Goal: Task Accomplishment & Management: Manage account settings

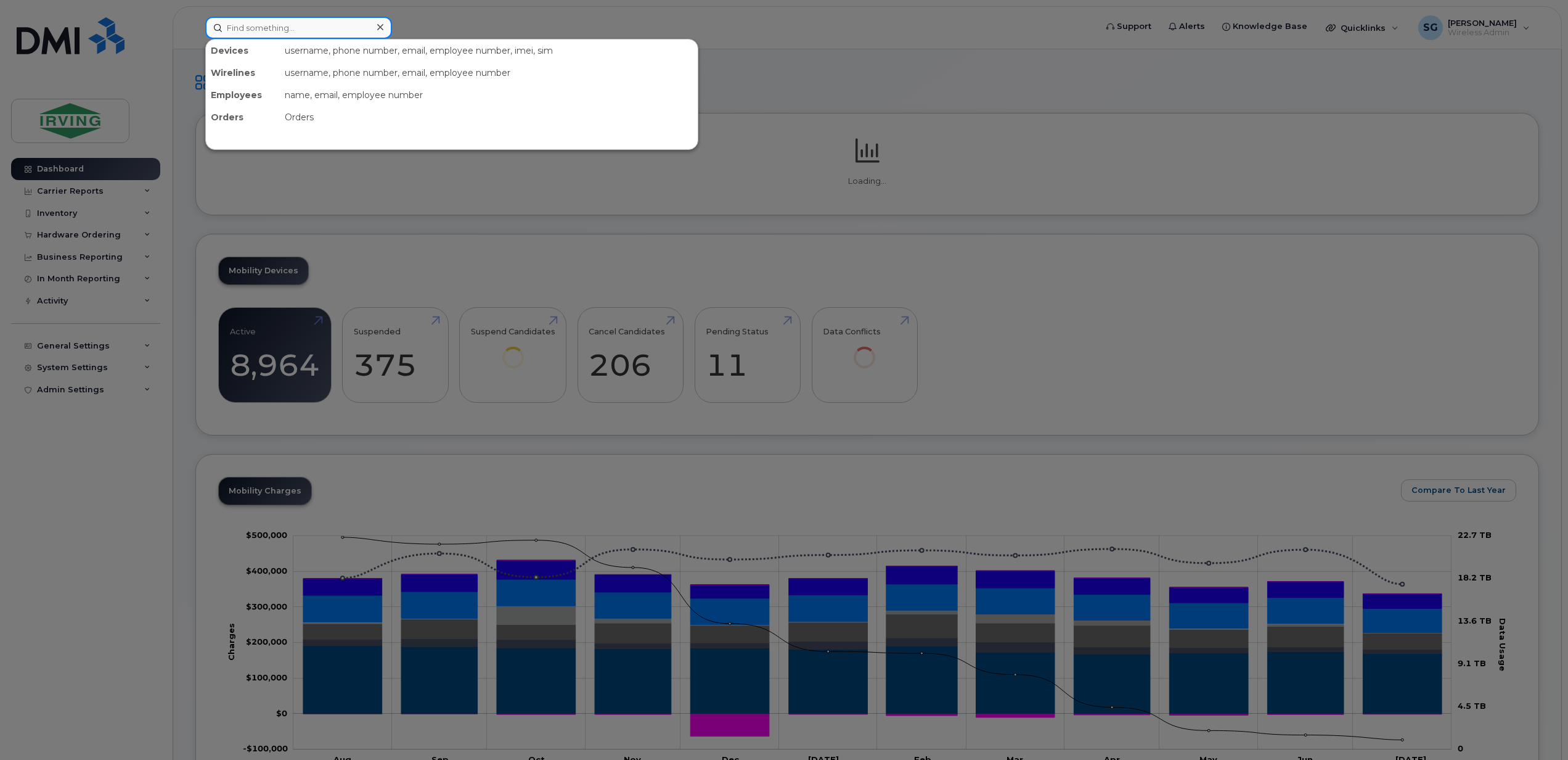
click at [261, 33] on input at bounding box center [299, 28] width 187 height 22
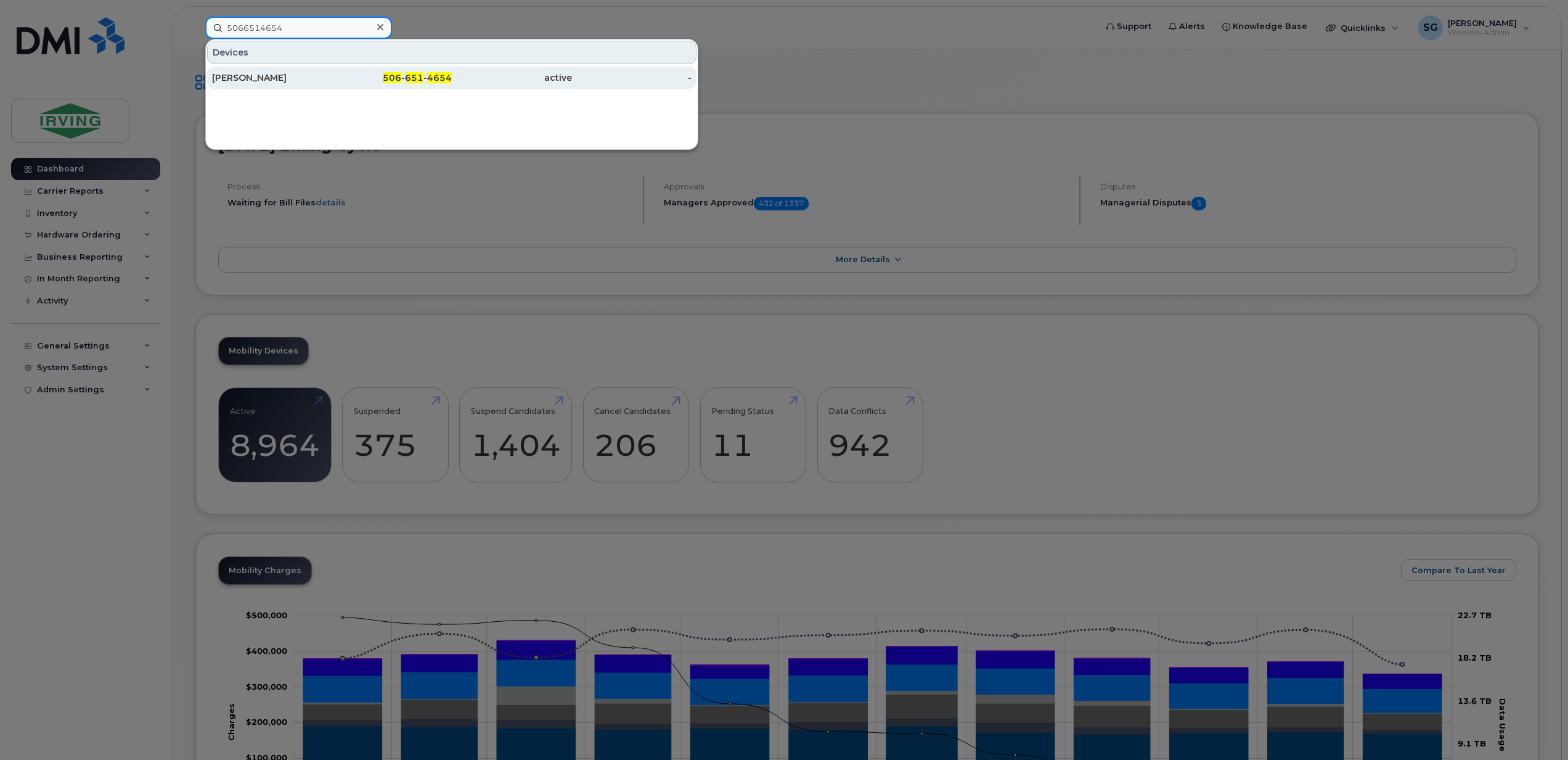
type input "5066514654"
drag, startPoint x: 259, startPoint y: 84, endPoint x: 400, endPoint y: 197, distance: 180.7
click at [332, 84] on div "Yves St Laurent" at bounding box center [392, 78] width 120 height 22
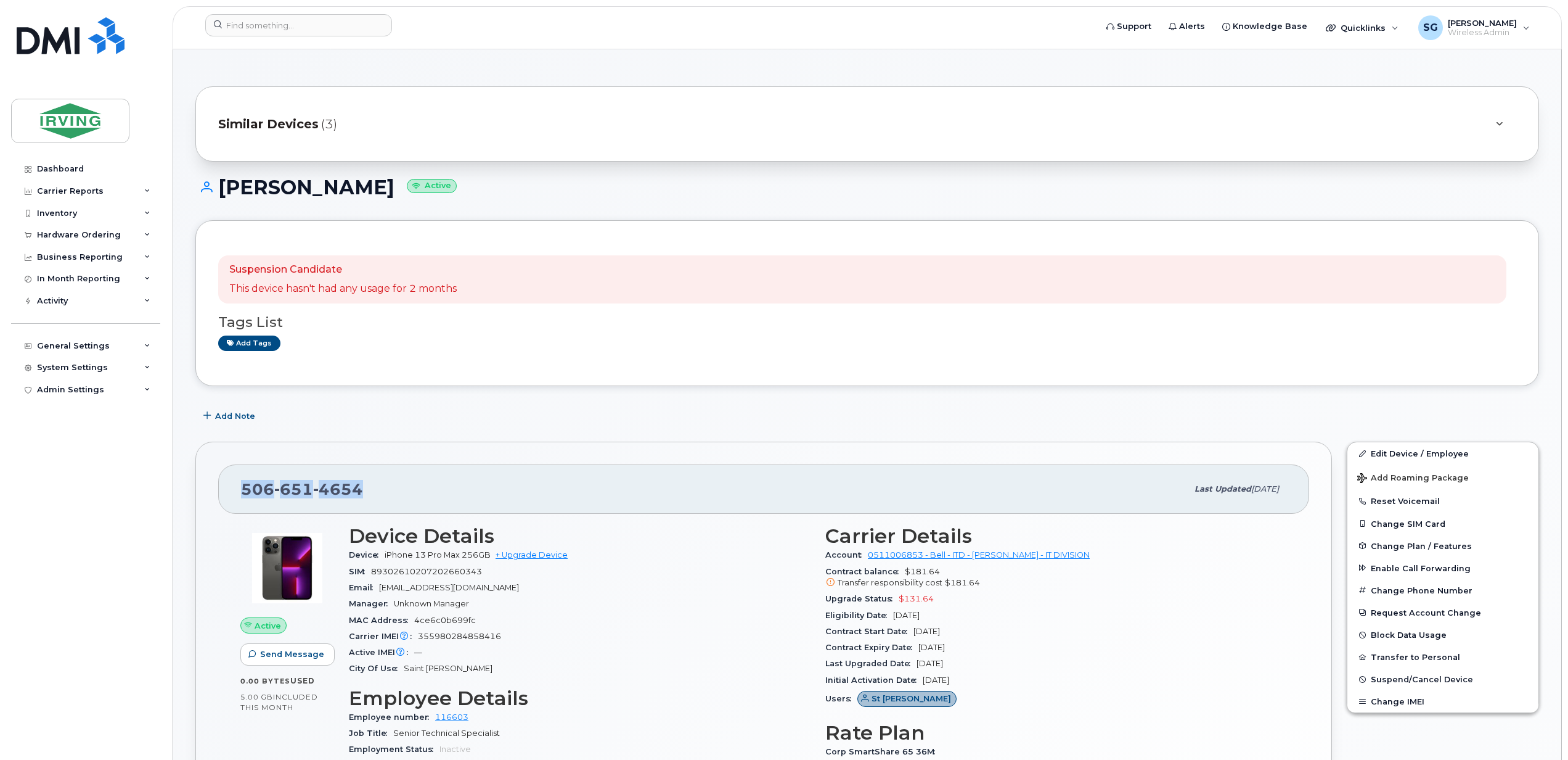
drag, startPoint x: 378, startPoint y: 494, endPoint x: 235, endPoint y: 491, distance: 143.0
click at [235, 491] on div "506 651 4654 Last updated Jul 29, 2025" at bounding box center [764, 489] width 1091 height 50
copy span "506 651 4654"
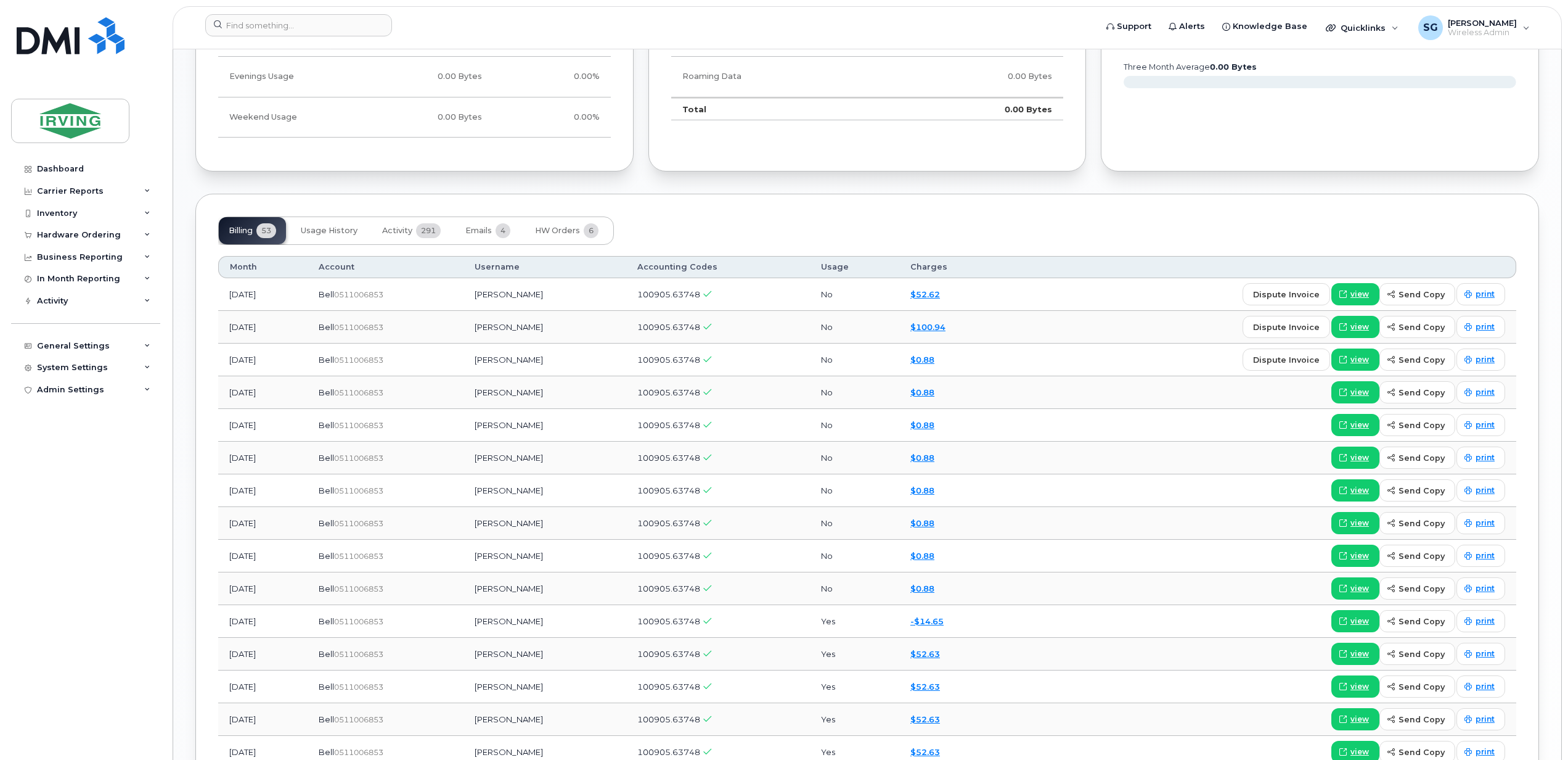
scroll to position [904, 0]
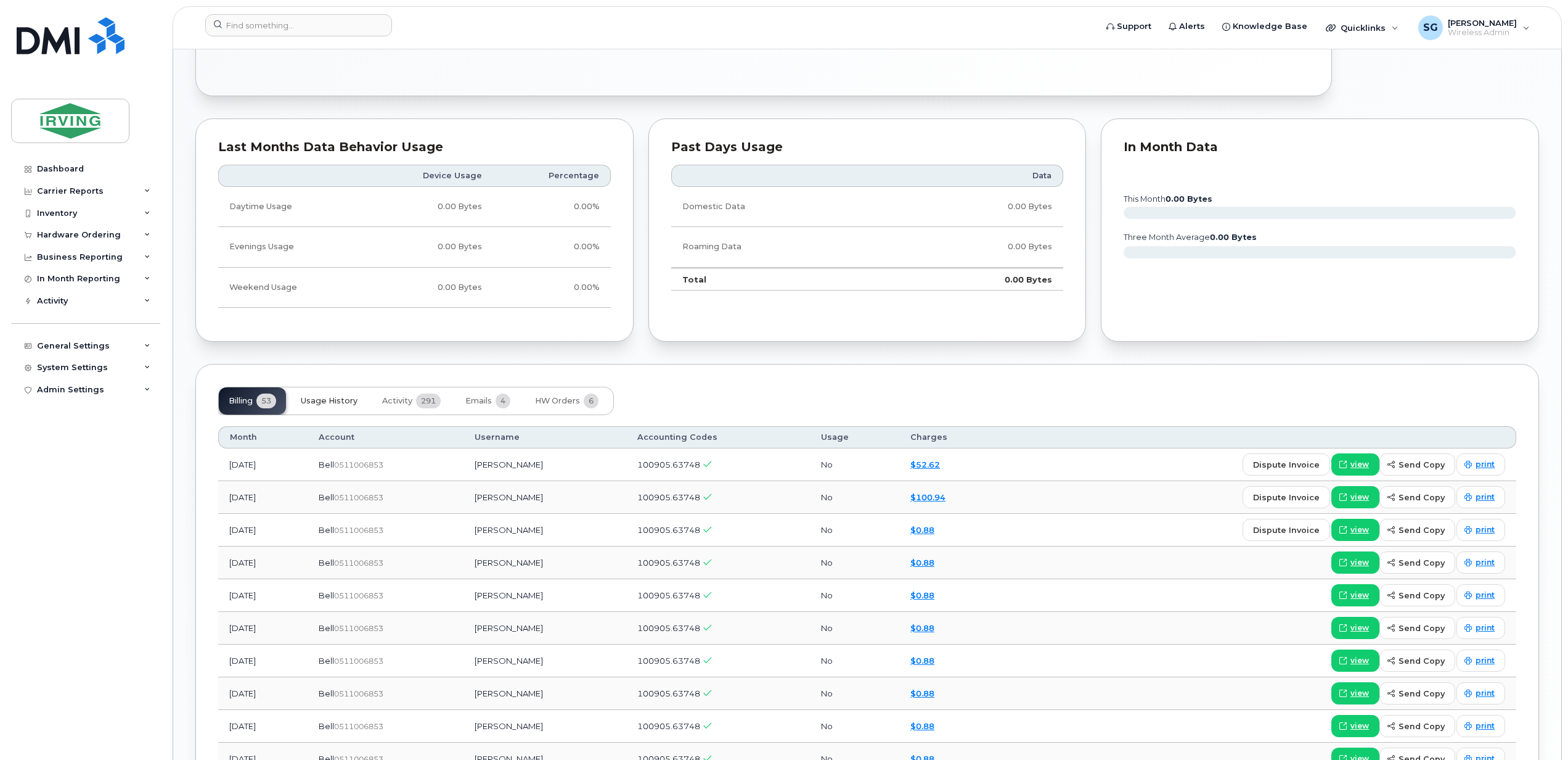
drag, startPoint x: 334, startPoint y: 404, endPoint x: 344, endPoint y: 425, distance: 23.3
click at [334, 404] on span "Usage History" at bounding box center [329, 401] width 56 height 10
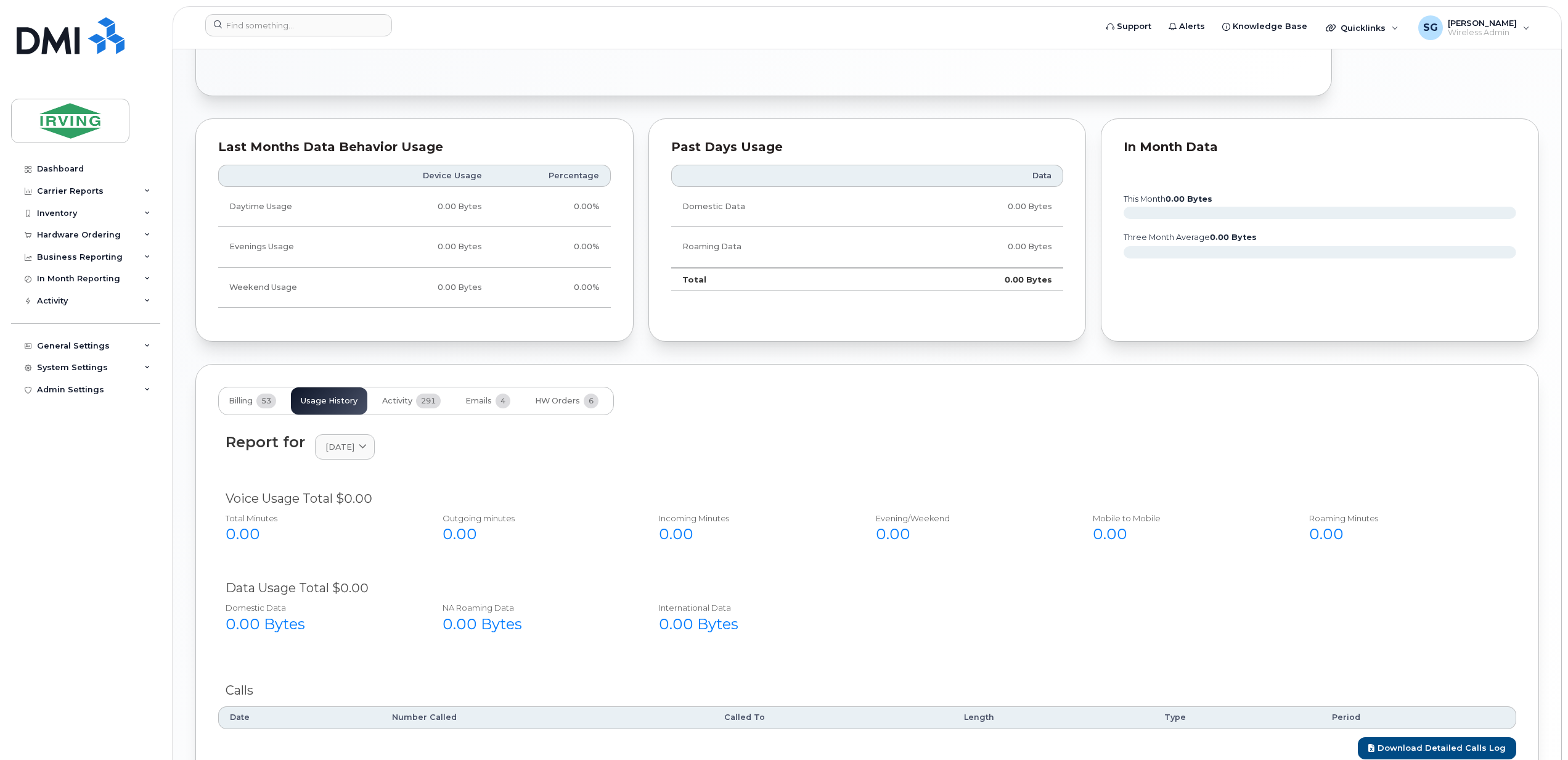
scroll to position [1005, 0]
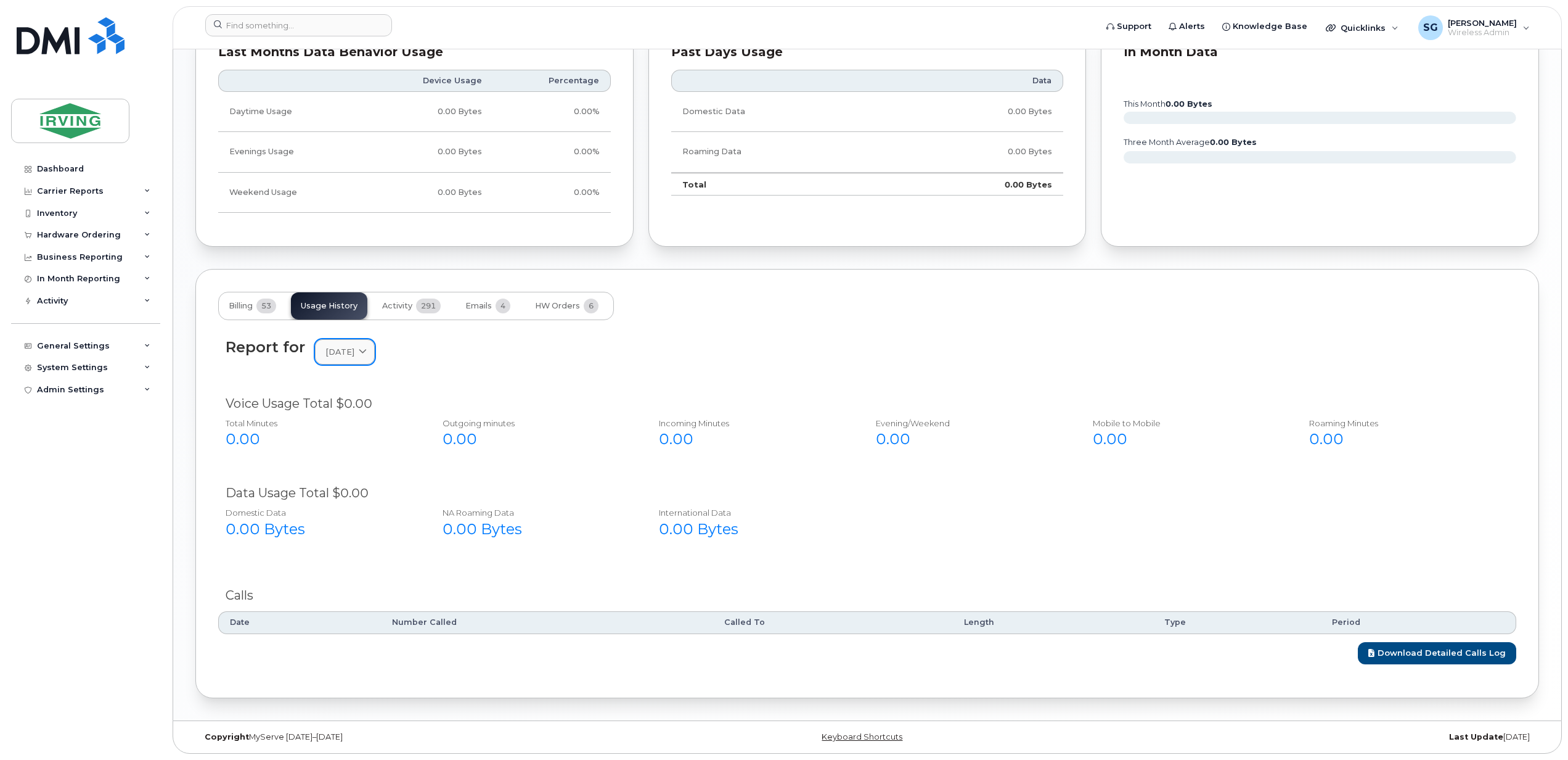
click at [350, 349] on span "July 2025" at bounding box center [340, 351] width 29 height 12
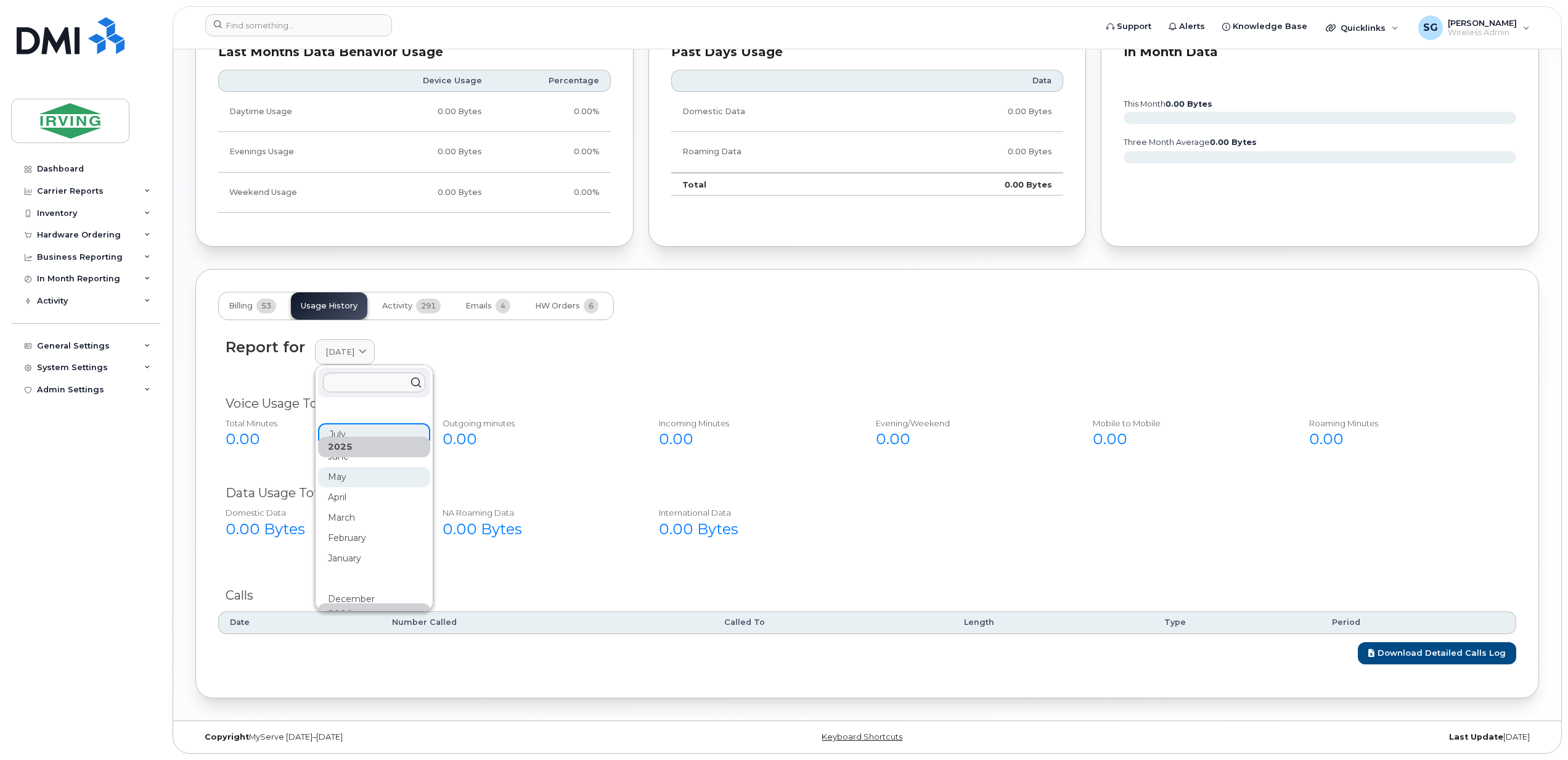
click at [331, 609] on div "May" at bounding box center [374, 619] width 112 height 20
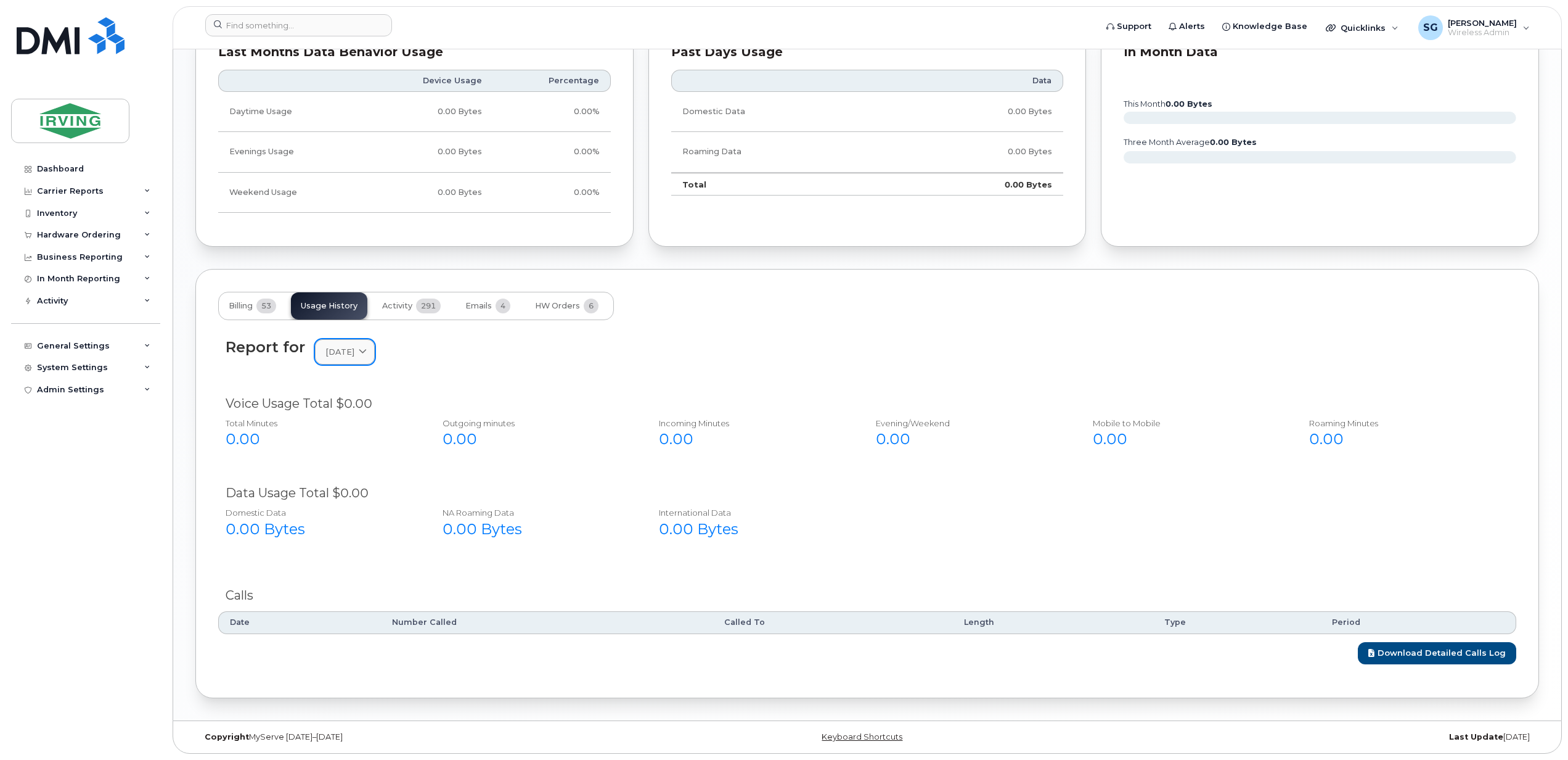
click at [353, 350] on span "May 2025" at bounding box center [340, 351] width 29 height 12
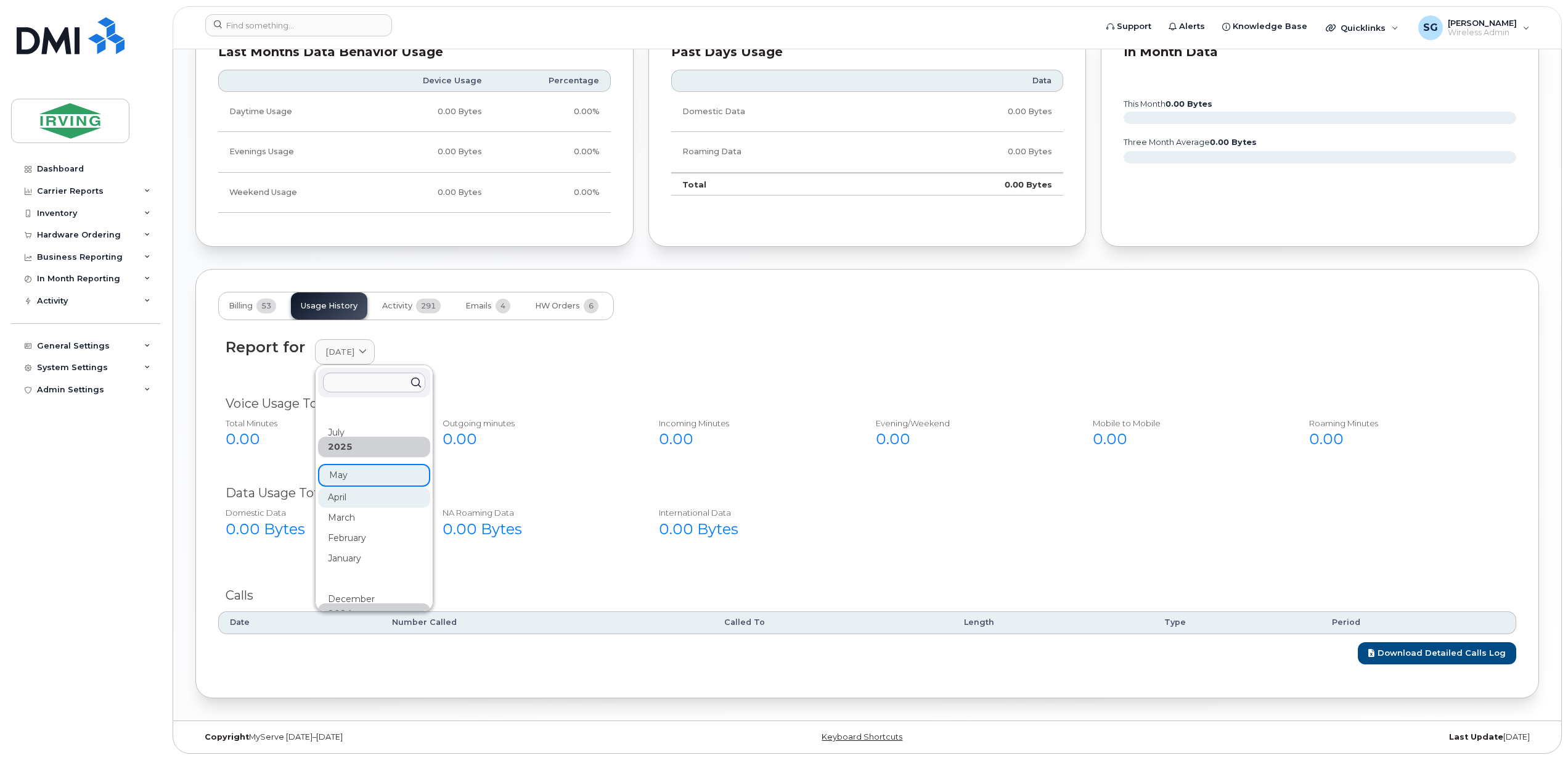
click at [334, 670] on div "April" at bounding box center [374, 680] width 112 height 20
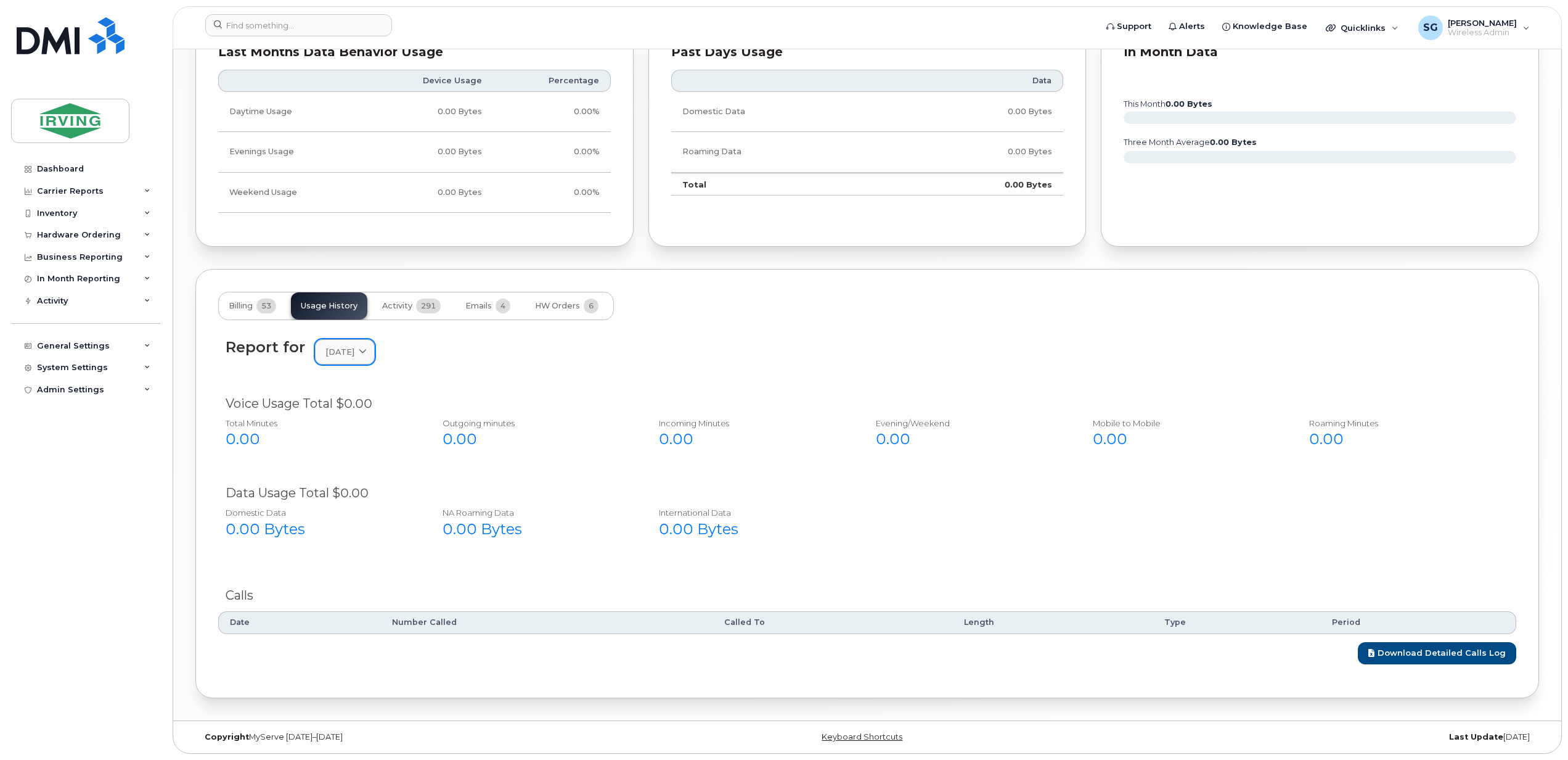
click at [355, 350] on span "April 2025" at bounding box center [340, 351] width 29 height 12
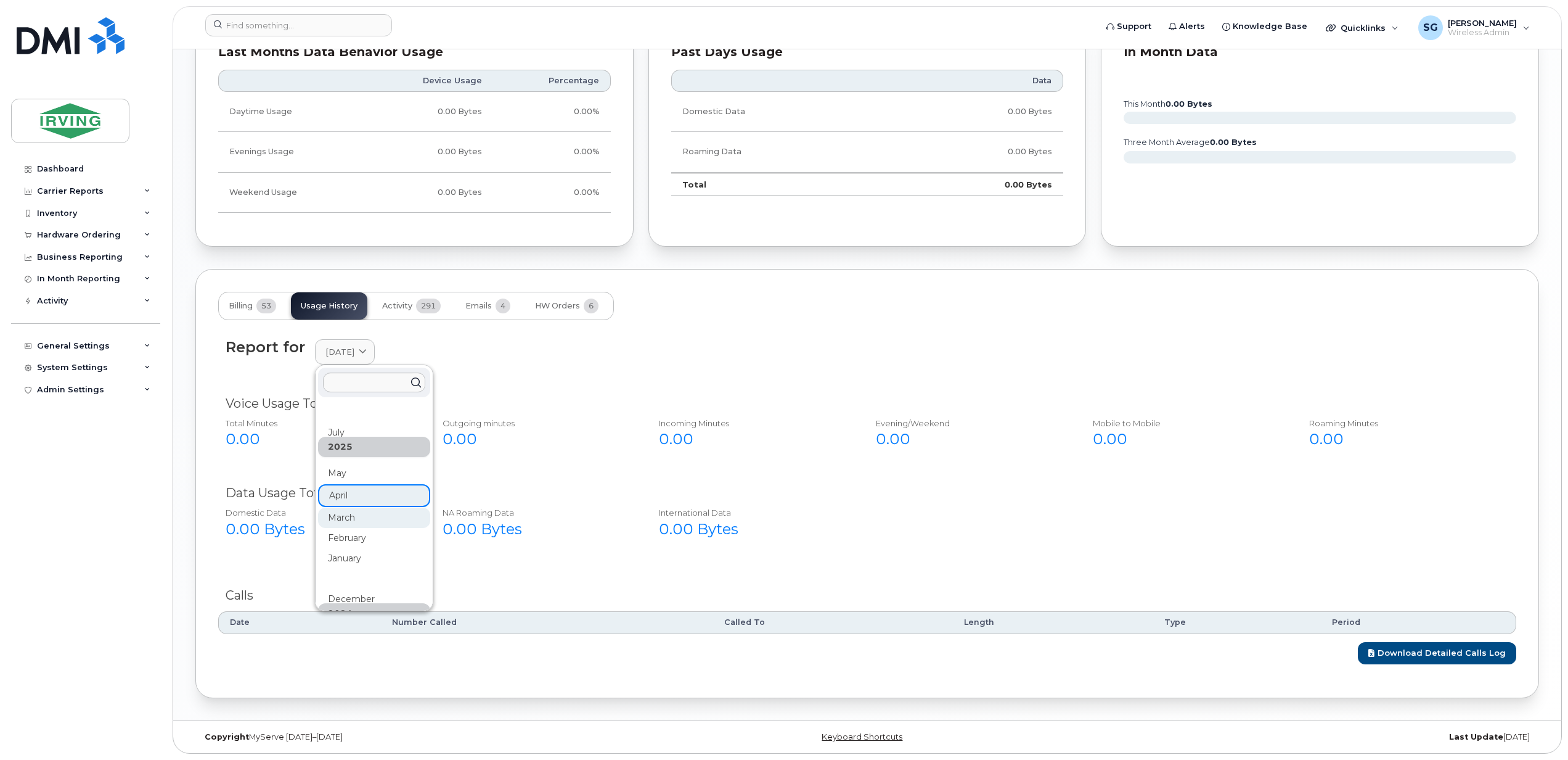
click at [344, 731] on div "March" at bounding box center [374, 741] width 112 height 20
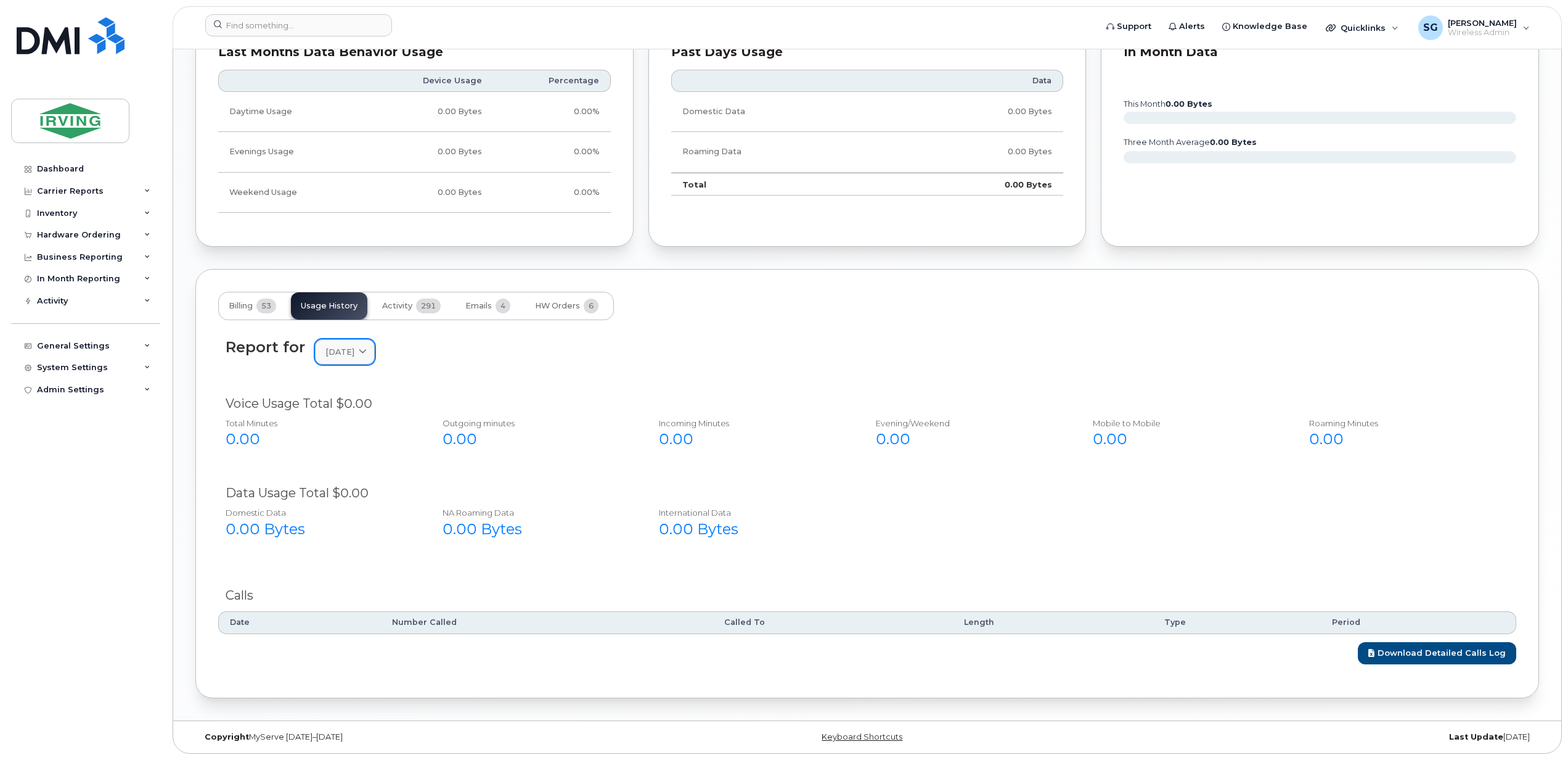
click at [355, 355] on span "March 2025" at bounding box center [340, 351] width 29 height 12
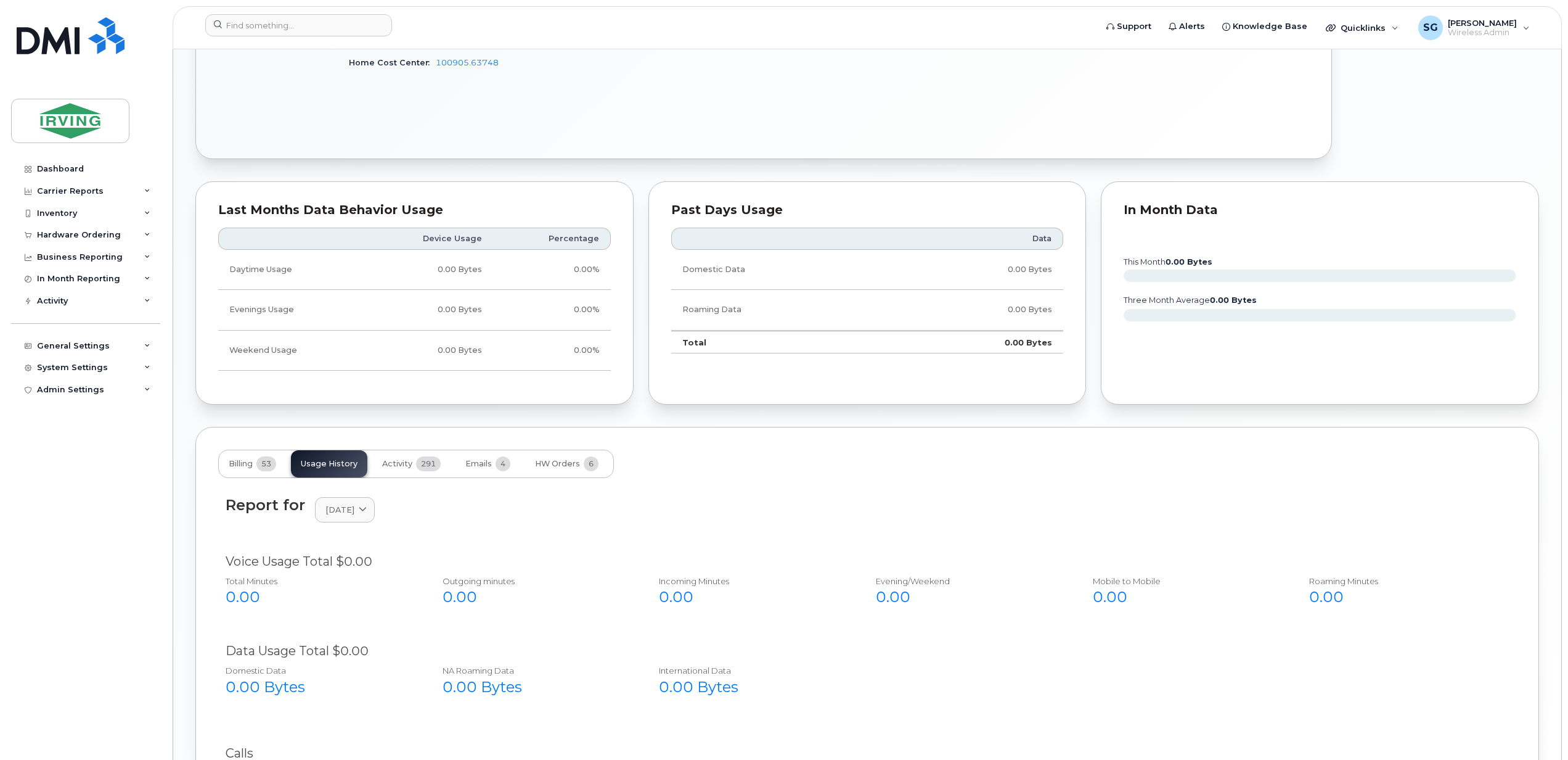
scroll to position [840, 0]
click at [353, 513] on span "February 2025" at bounding box center [340, 510] width 29 height 12
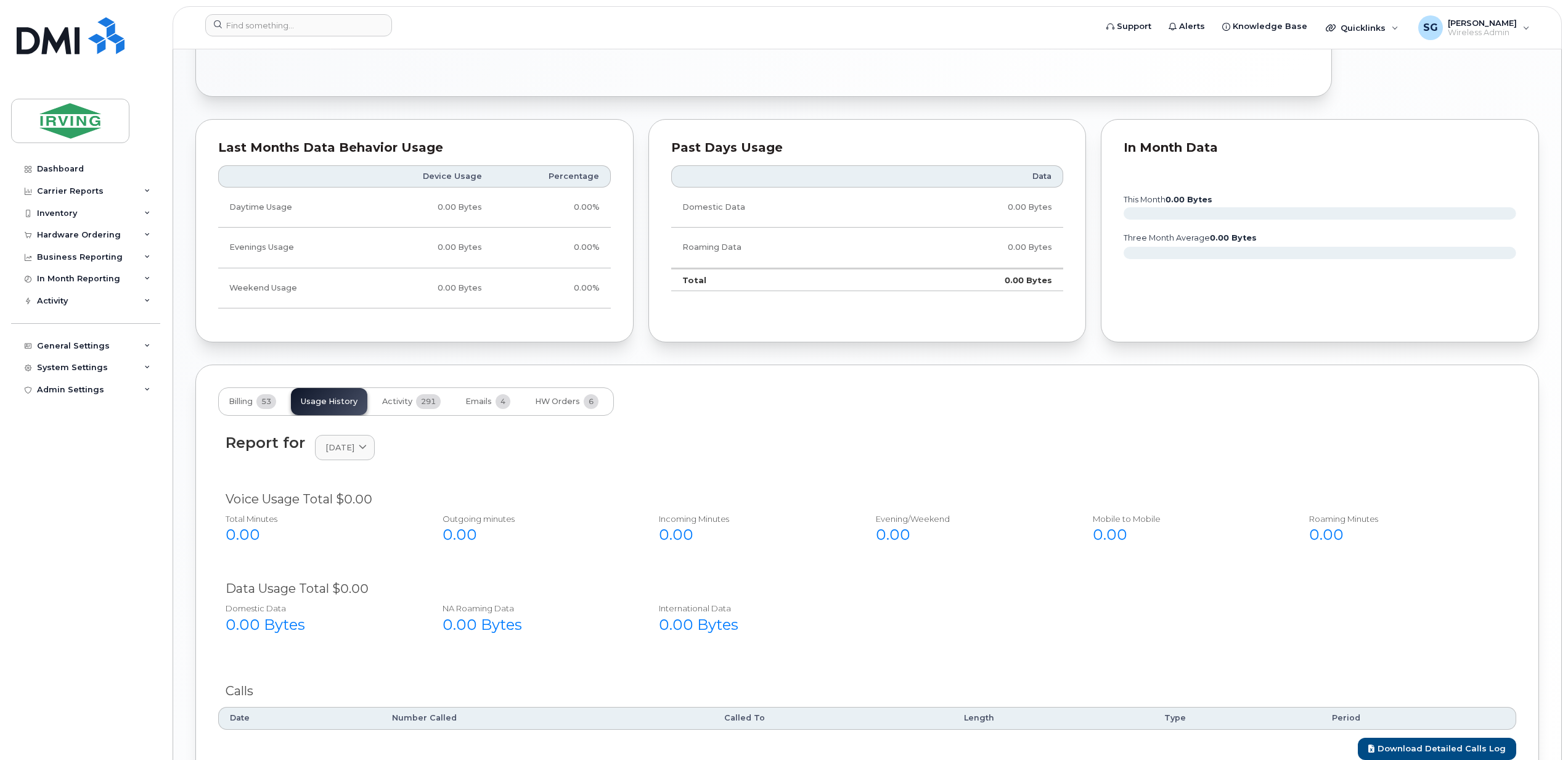
scroll to position [1005, 0]
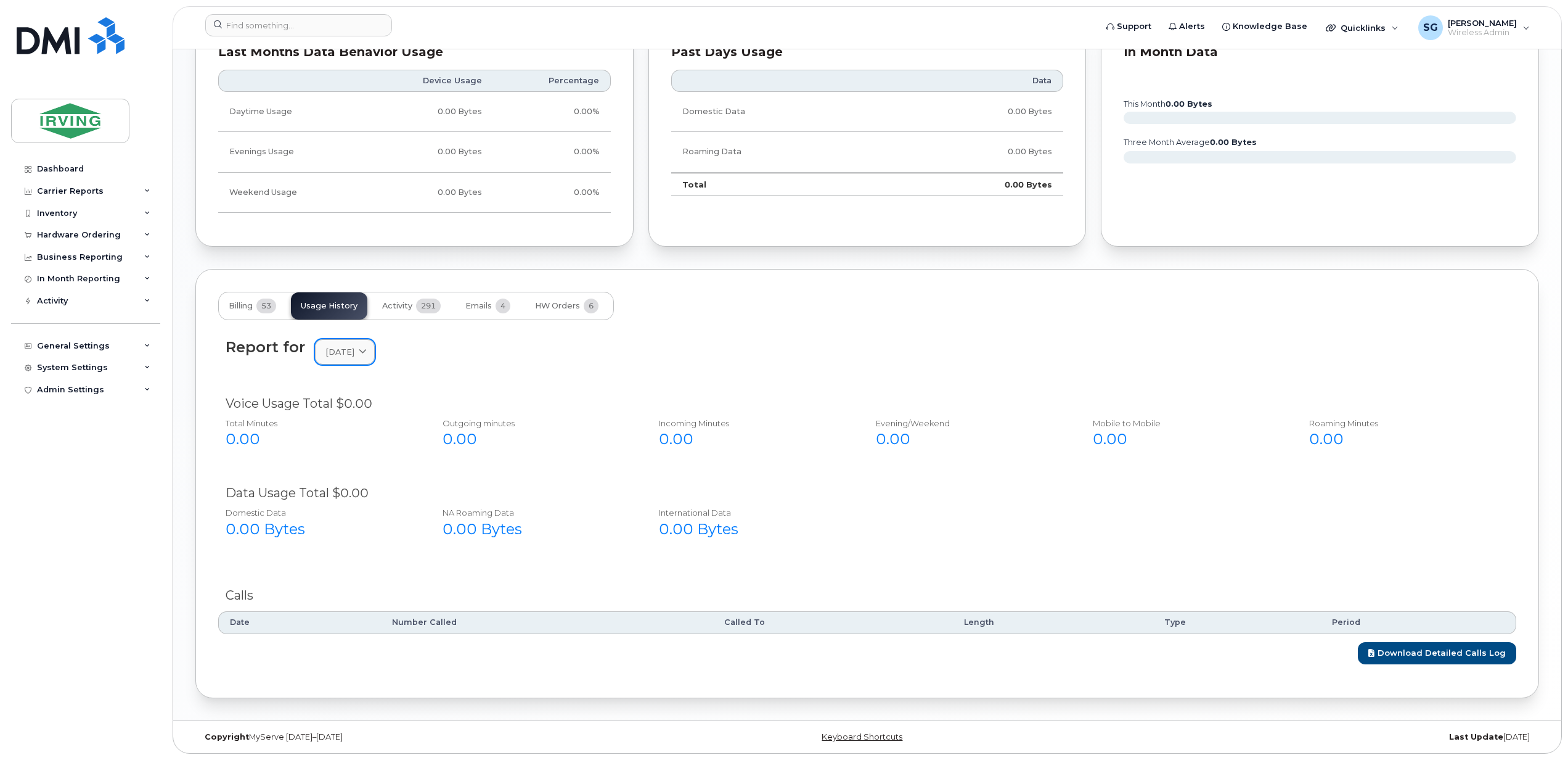
click at [355, 348] on span "April 2025" at bounding box center [340, 351] width 29 height 12
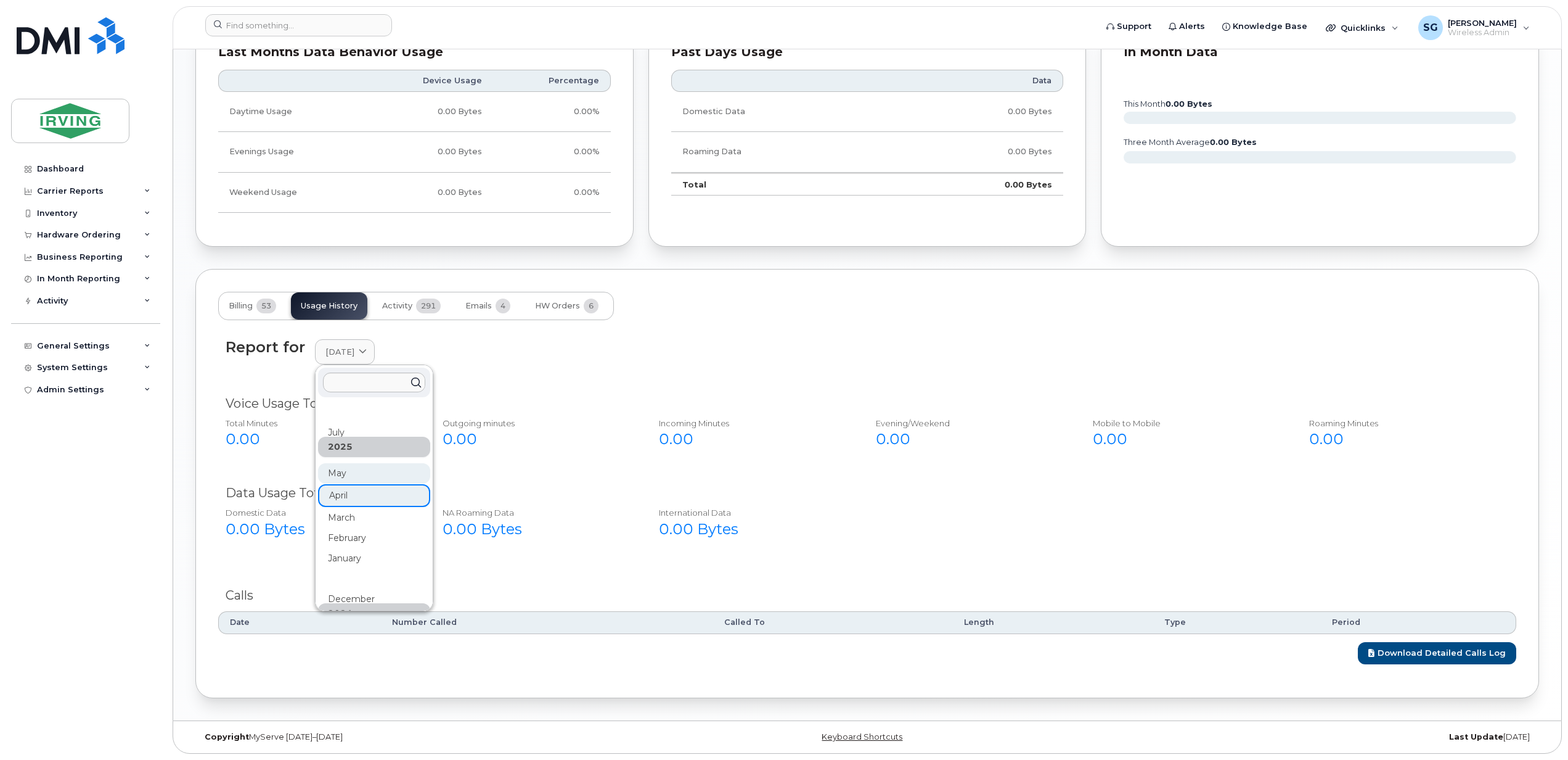
click at [344, 609] on div "May" at bounding box center [374, 619] width 112 height 20
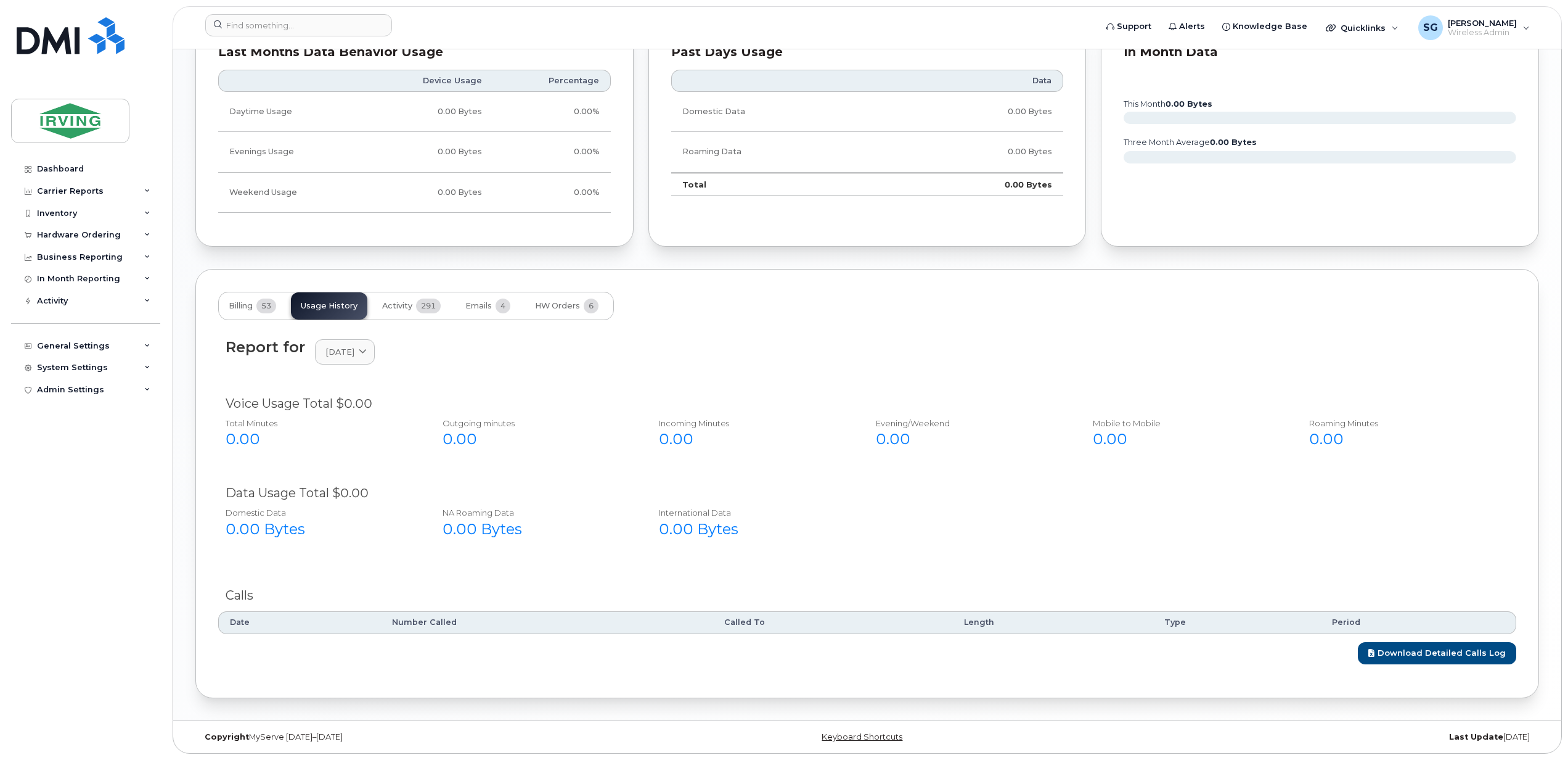
drag, startPoint x: 366, startPoint y: 353, endPoint x: 362, endPoint y: 364, distance: 11.7
click at [364, 354] on div "May 2025" at bounding box center [345, 351] width 39 height 12
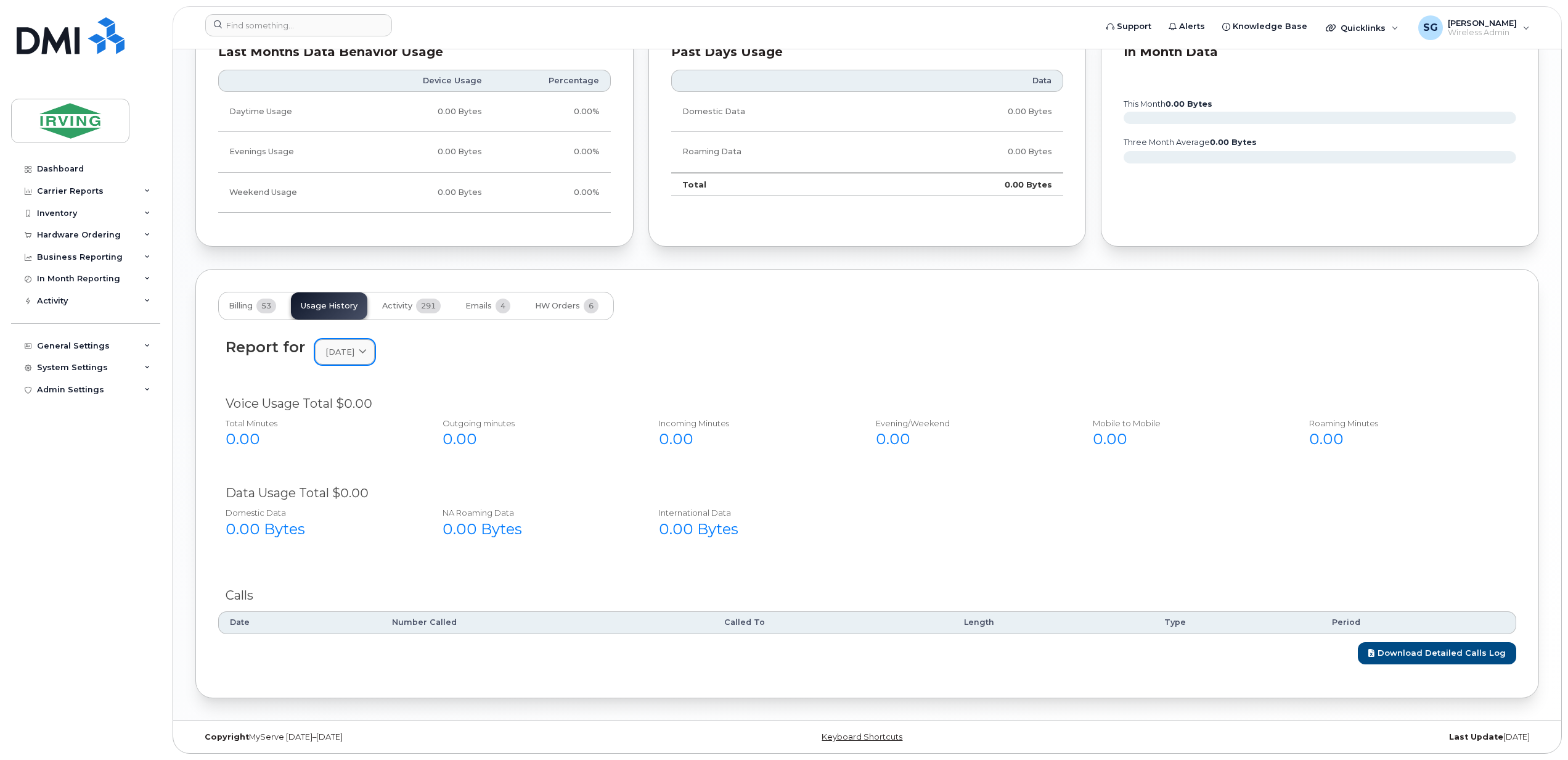
click at [355, 351] on span "February 2025" at bounding box center [340, 351] width 29 height 12
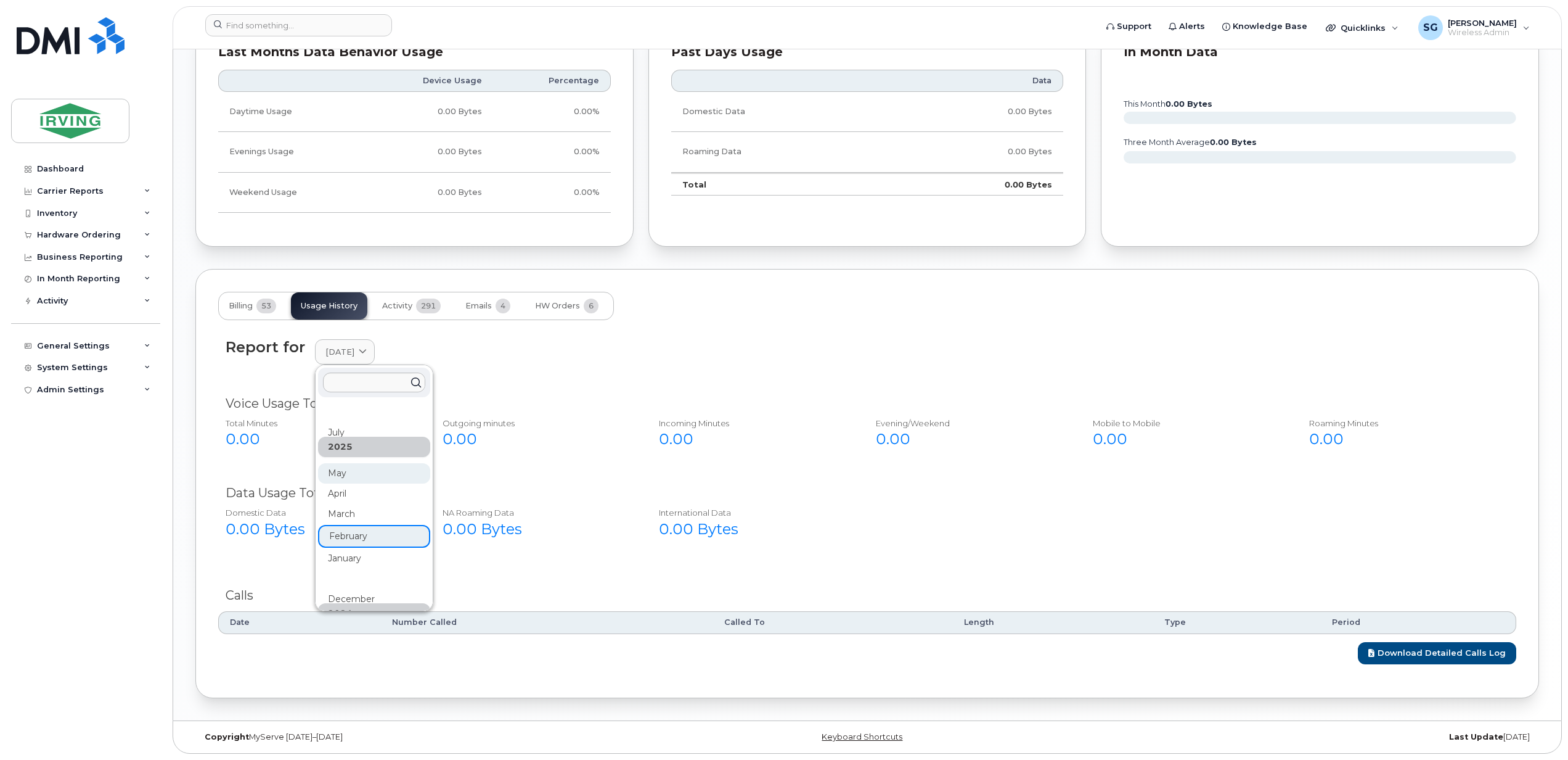
click at [334, 609] on div "May" at bounding box center [374, 619] width 112 height 20
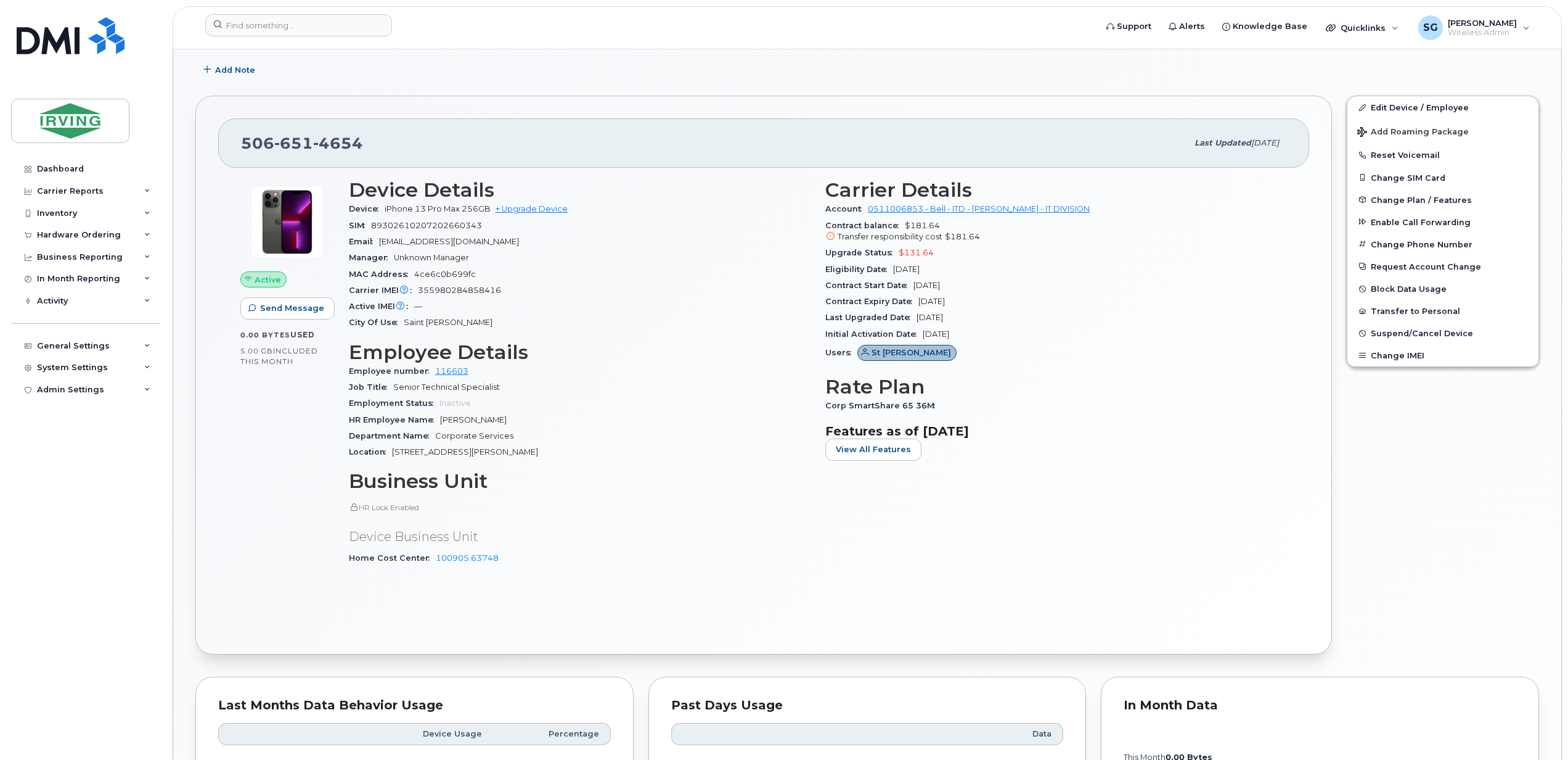
scroll to position [347, 0]
drag, startPoint x: 486, startPoint y: 231, endPoint x: 373, endPoint y: 231, distance: 113.0
click at [373, 231] on div "SIM 89302610207202660343" at bounding box center [580, 225] width 461 height 16
copy span "89302610207202660343"
click at [100, 216] on div "Inventory" at bounding box center [86, 213] width 149 height 22
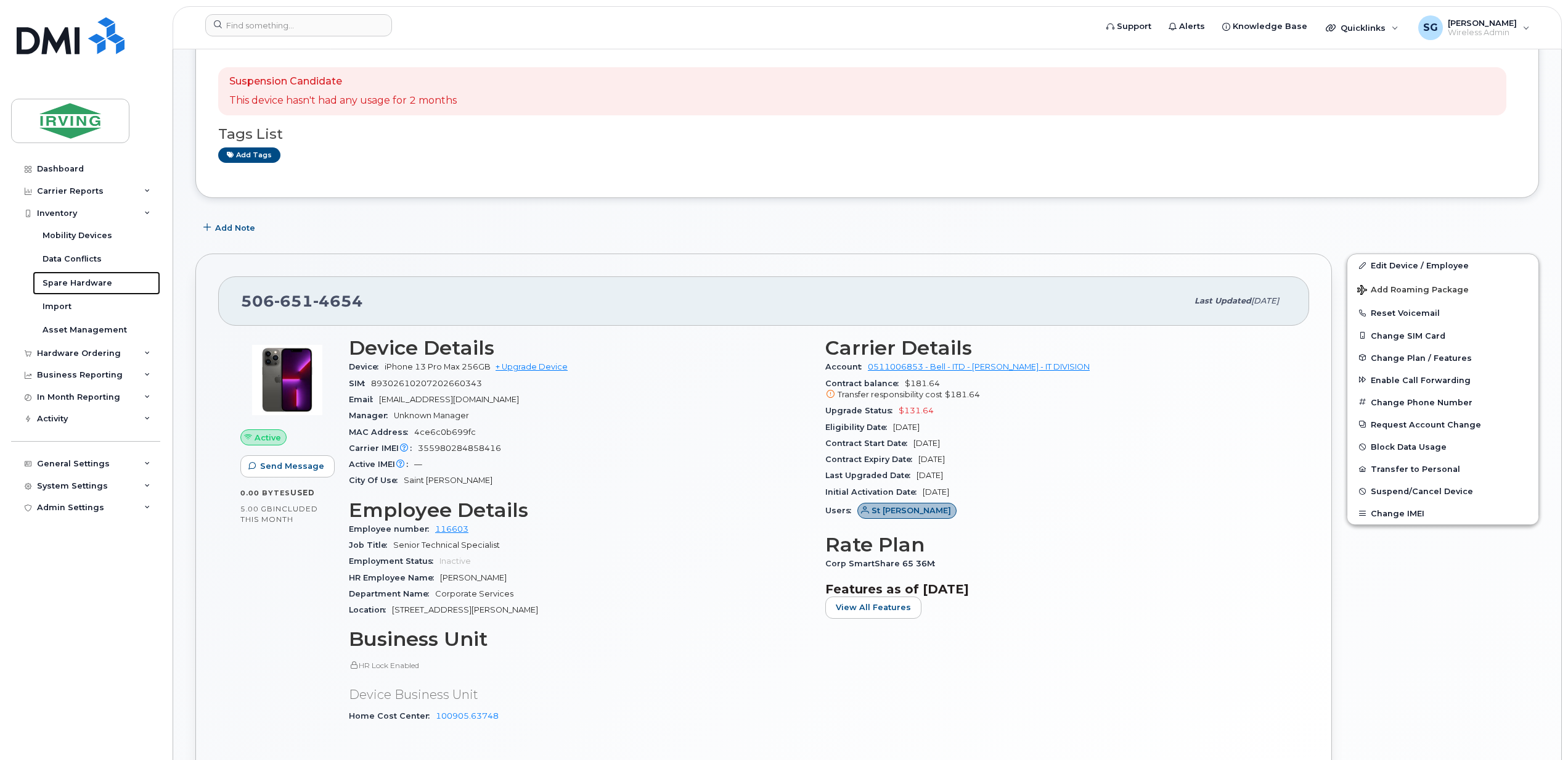
scroll to position [0, 0]
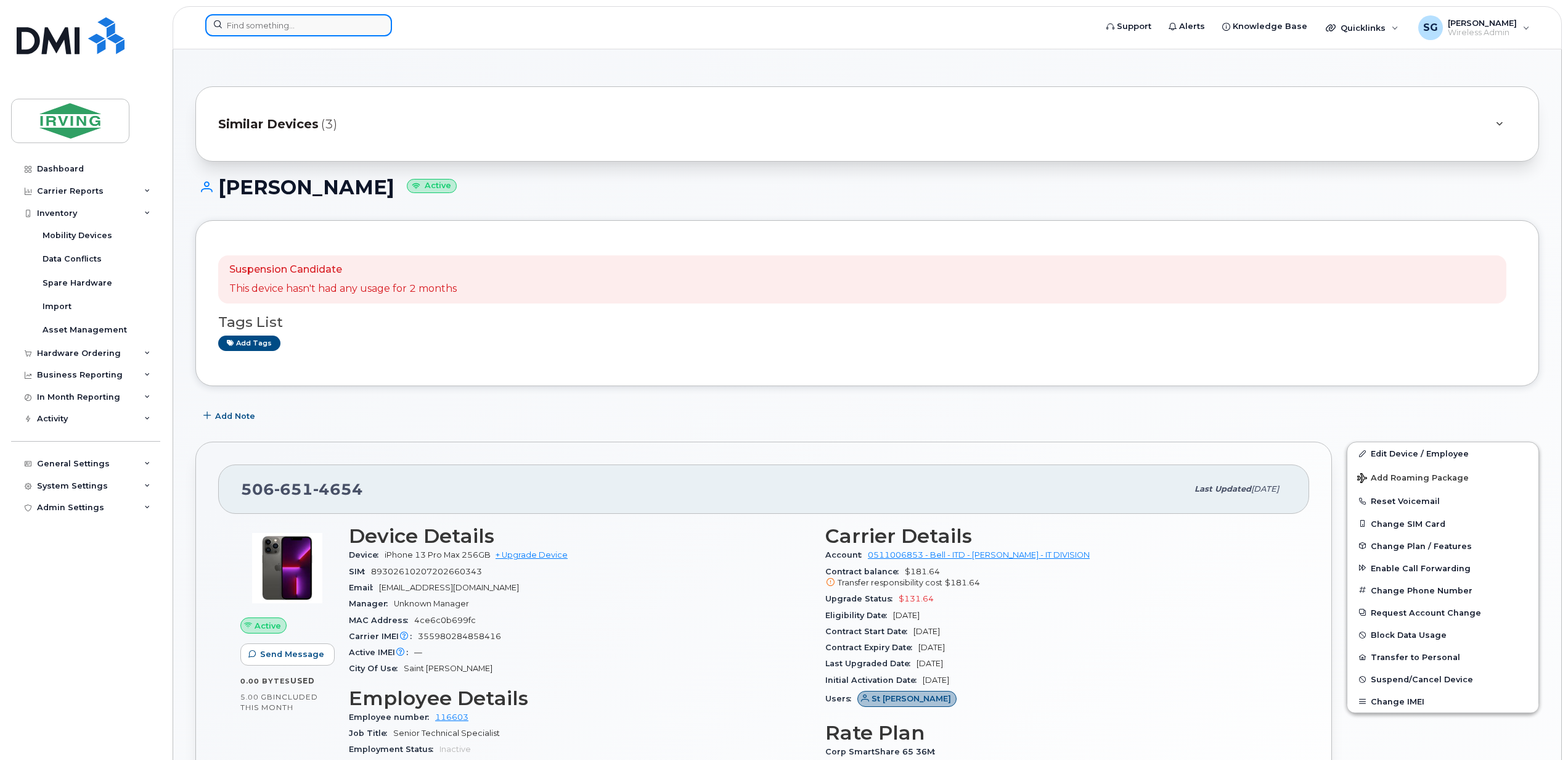
click at [249, 32] on input at bounding box center [299, 25] width 187 height 22
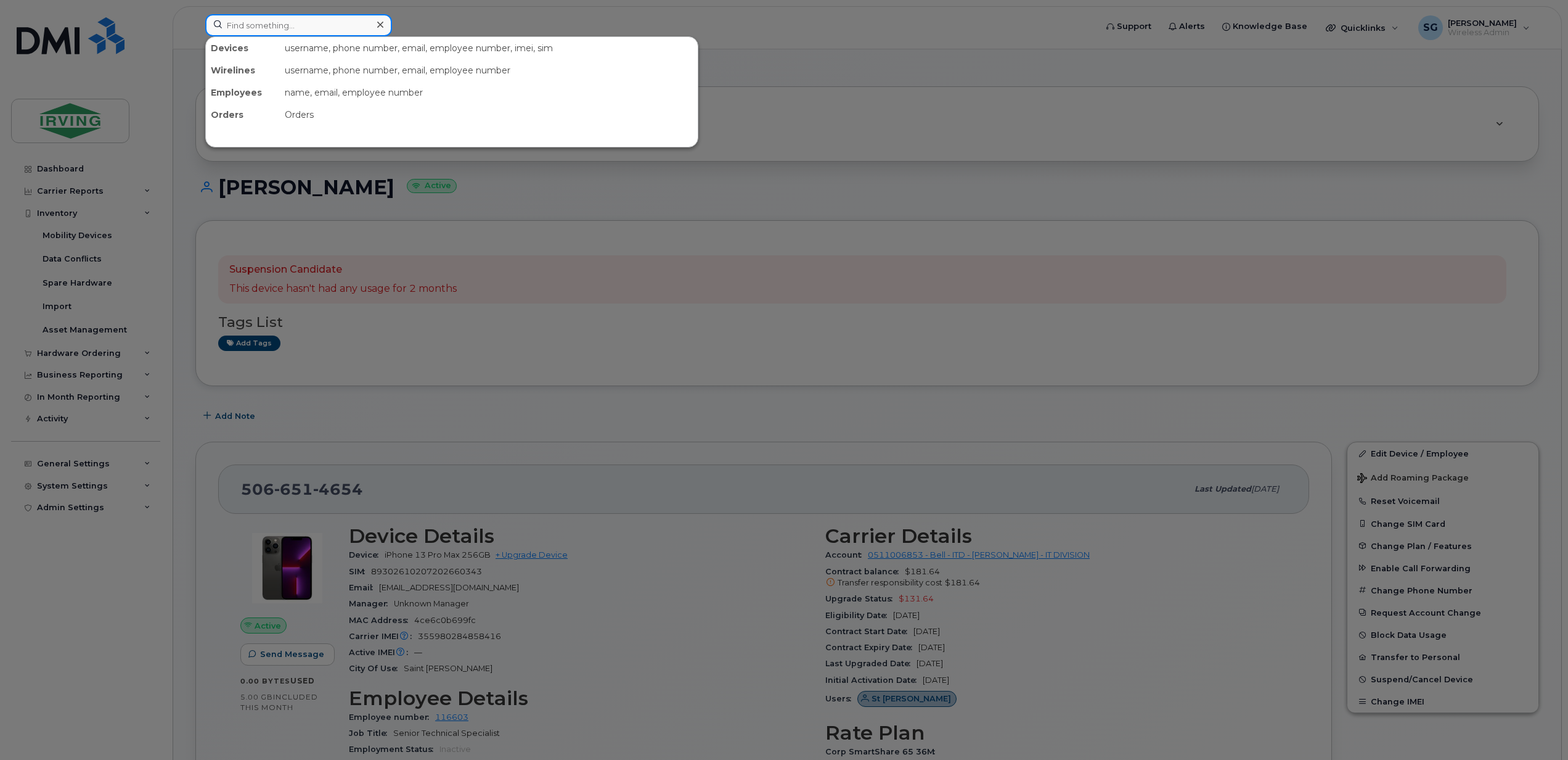
paste input "5066540116"
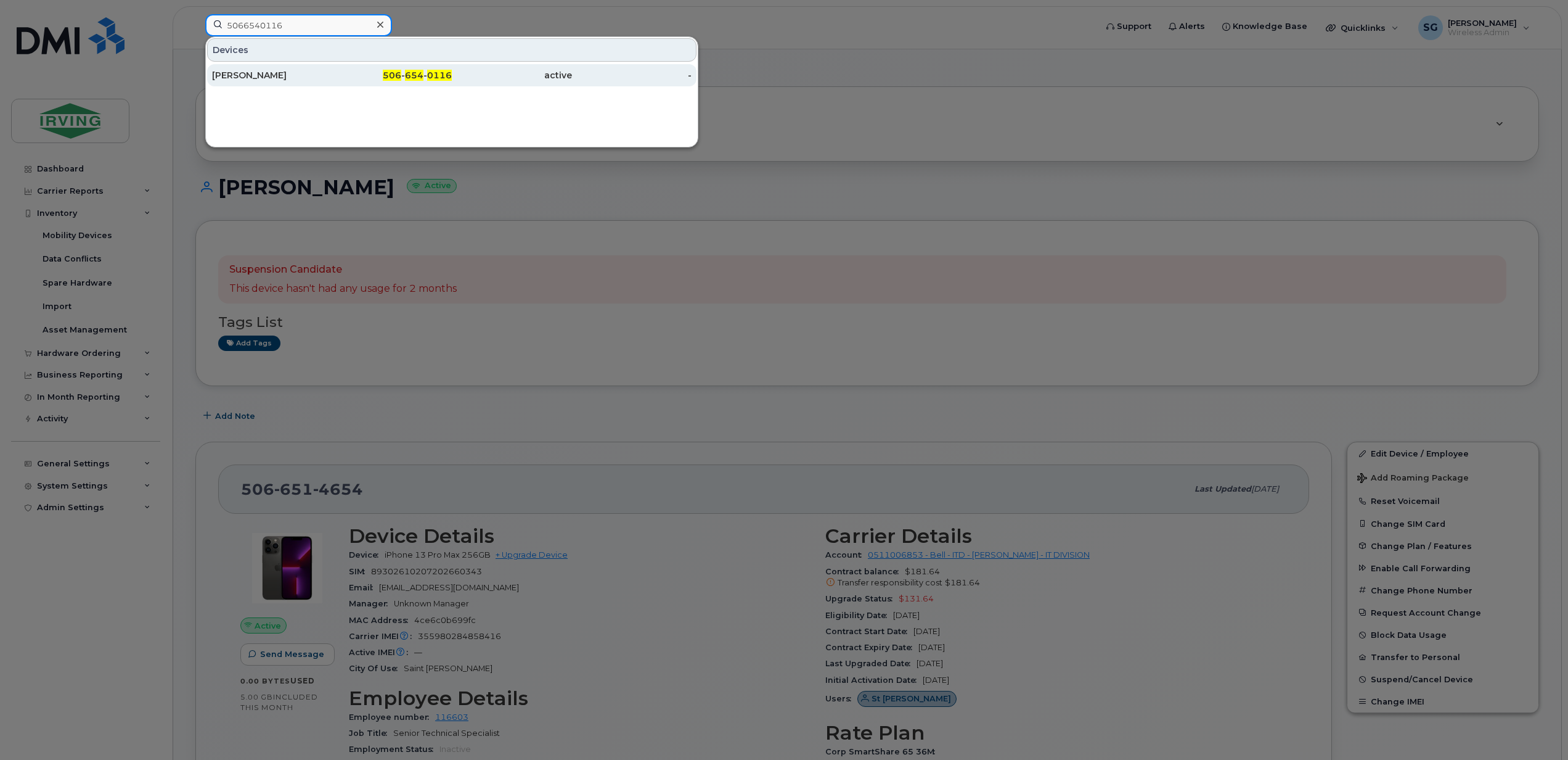
type input "5066540116"
click at [274, 75] on div "Christopher McMillan" at bounding box center [272, 75] width 120 height 13
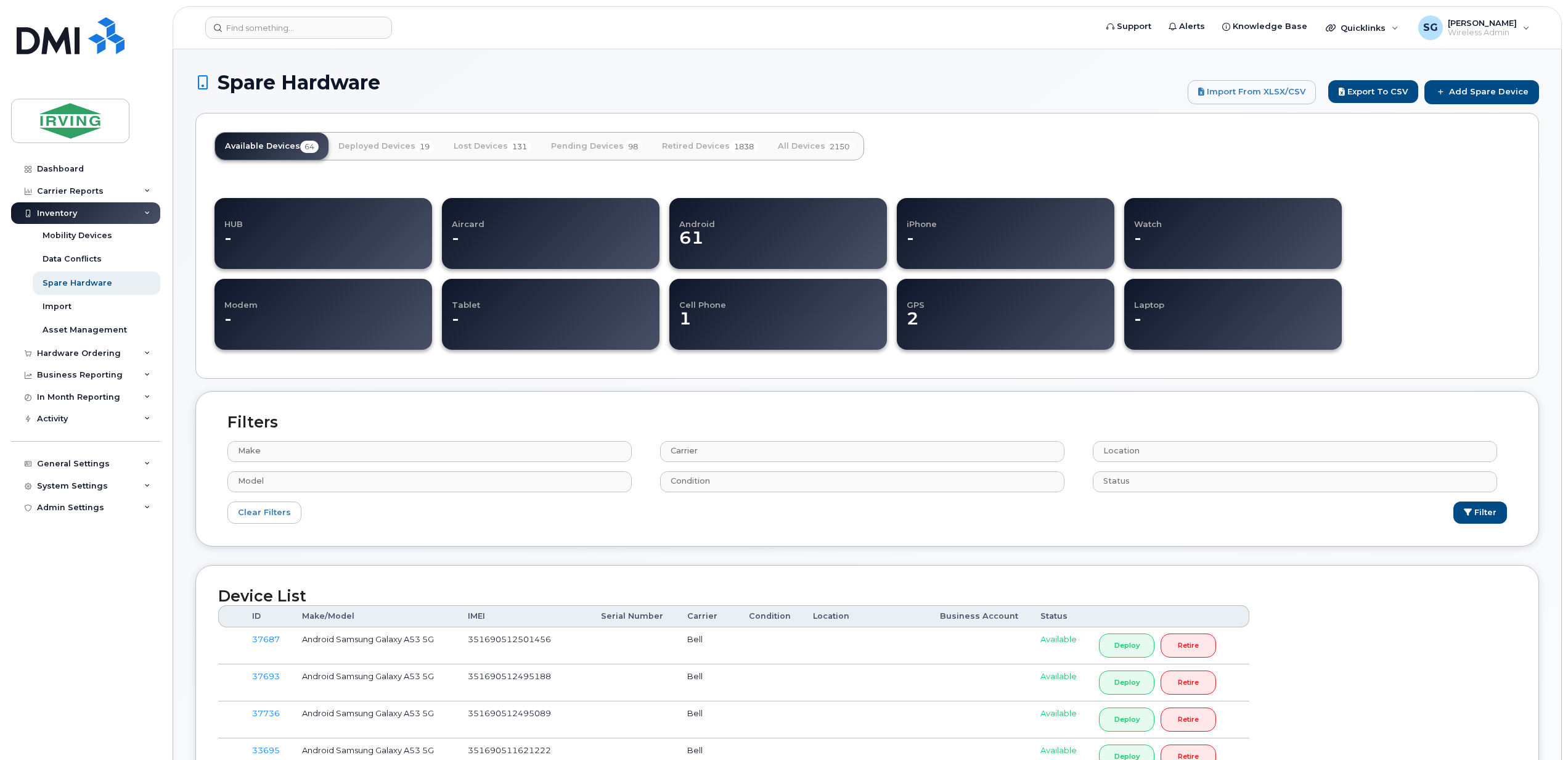
select select
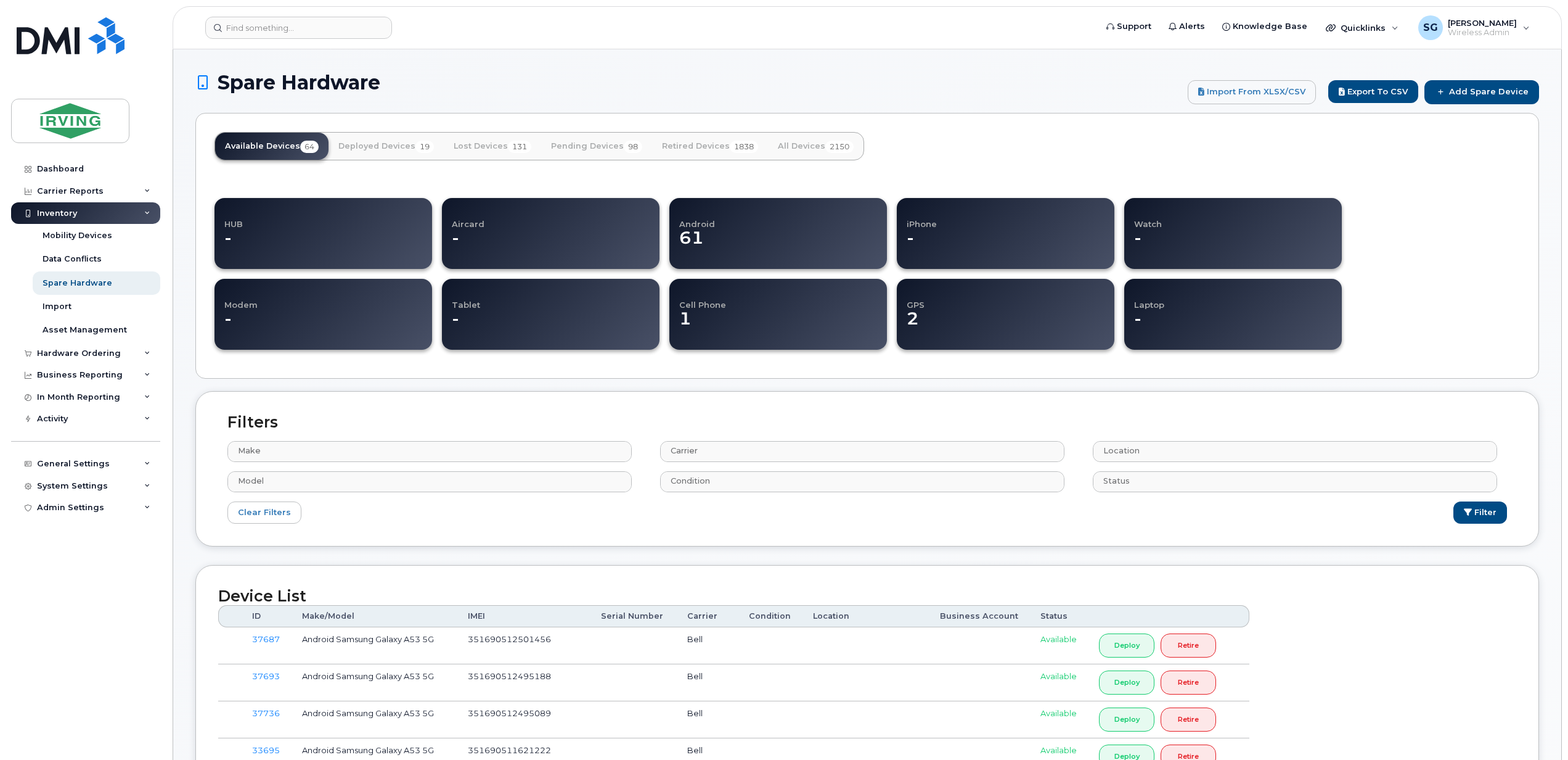
select select
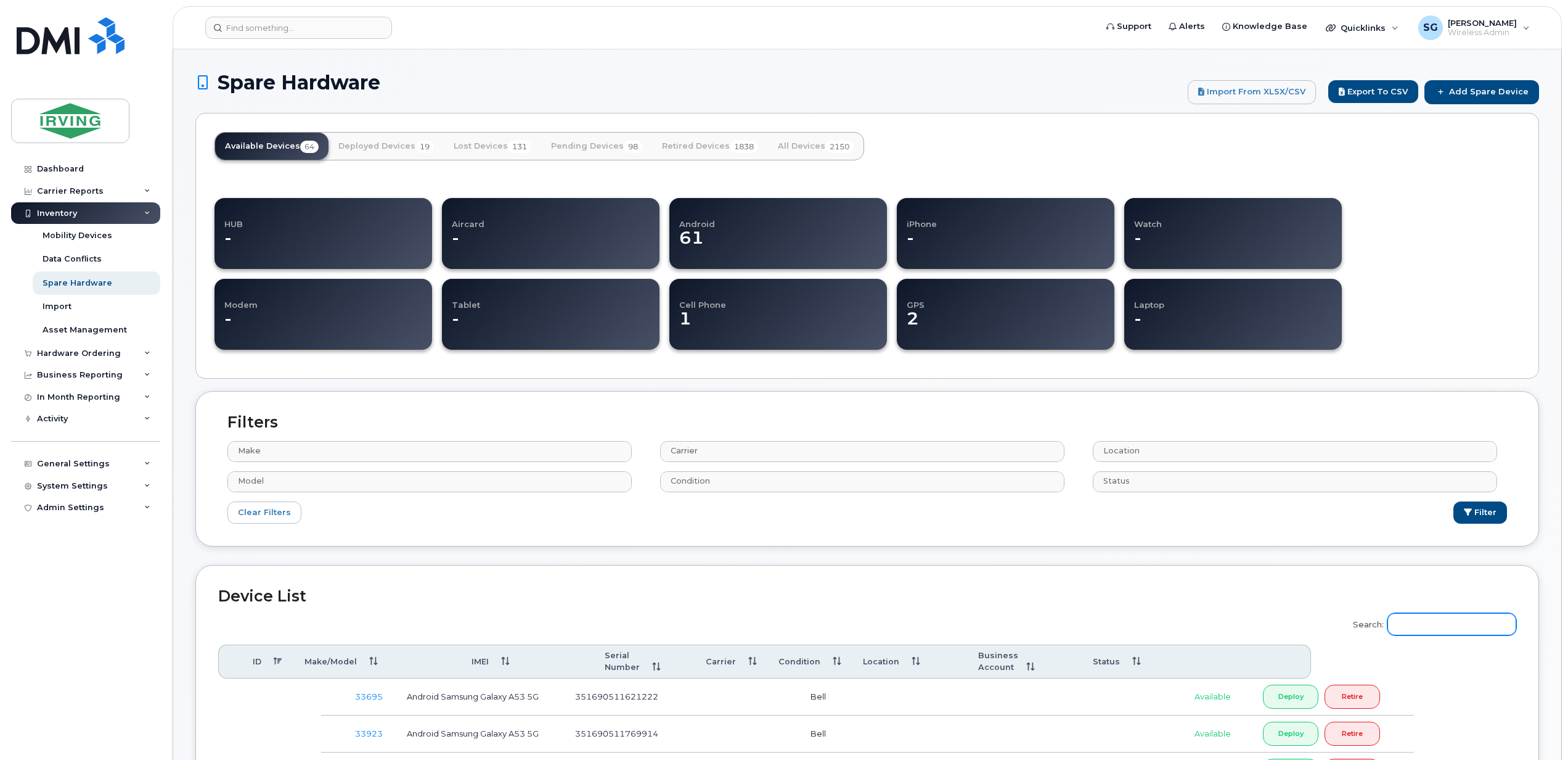
click at [1460, 632] on input "Search:" at bounding box center [1452, 624] width 129 height 22
click at [1185, 457] on input "text" at bounding box center [1296, 450] width 392 height 17
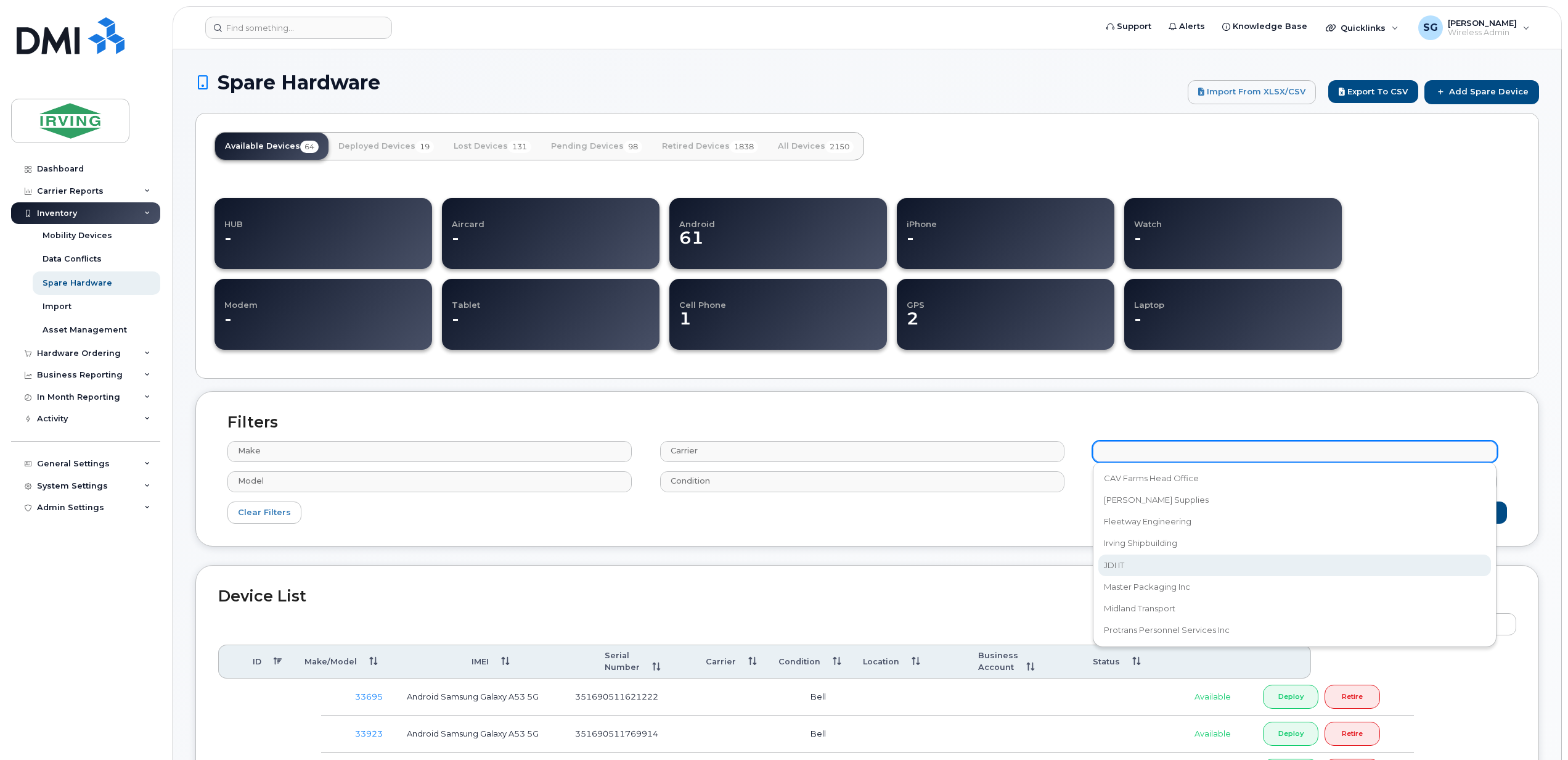
select select "2422"
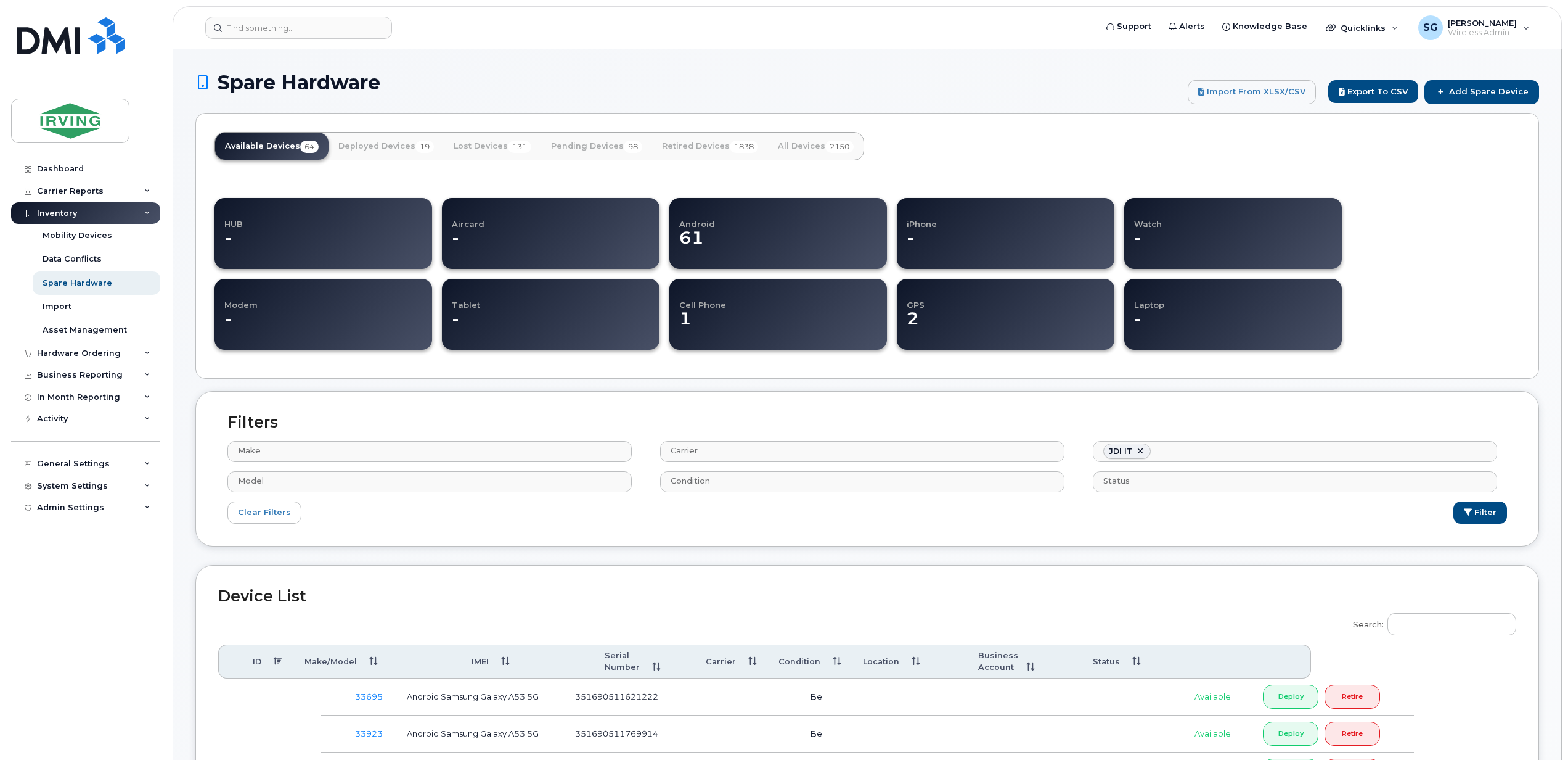
scroll to position [38, 0]
click at [1438, 635] on input "Search:" at bounding box center [1452, 624] width 129 height 22
paste input "89302610207202660343"
type input "89302610207202660343"
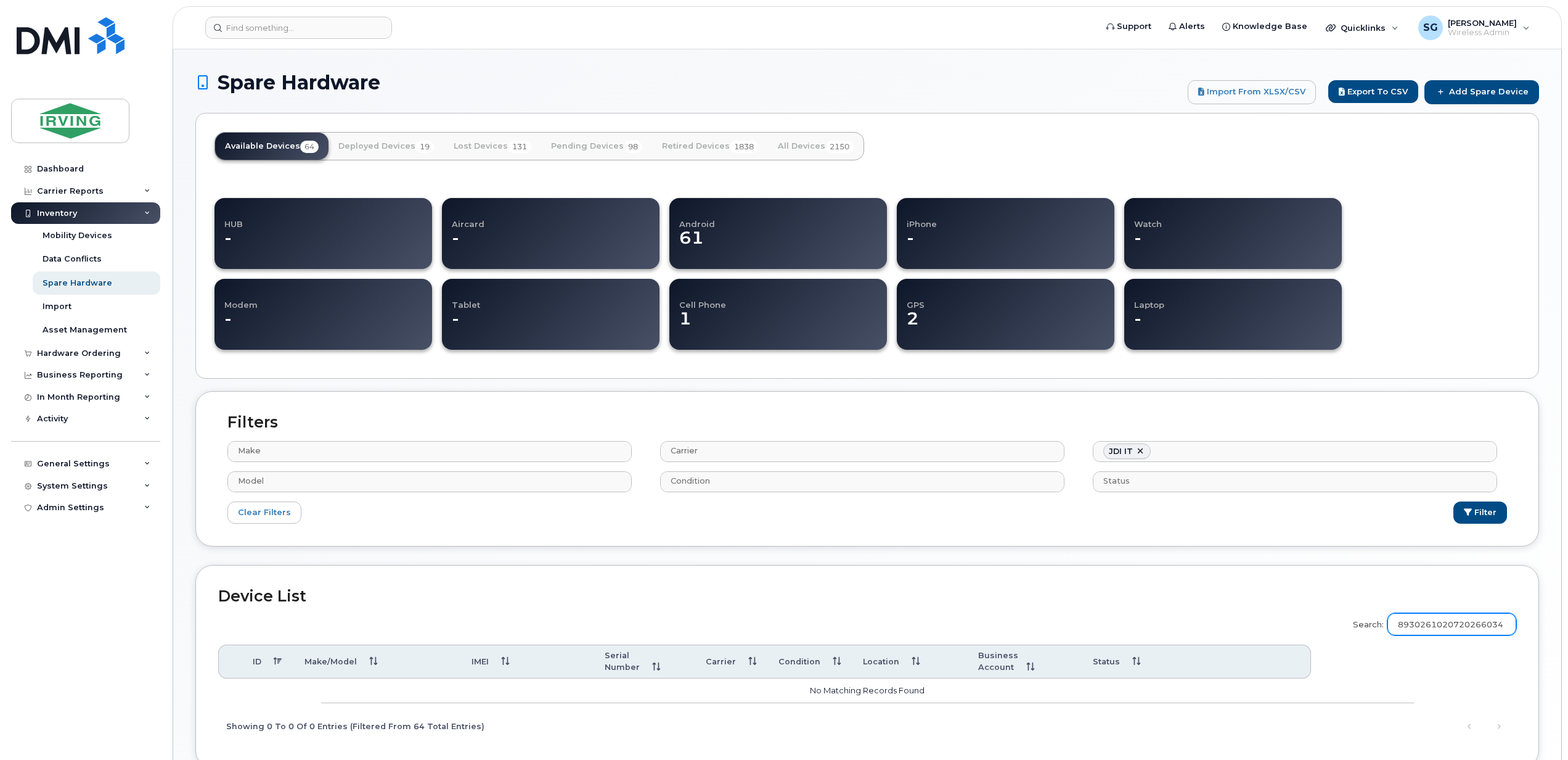
scroll to position [0, 16]
click at [1139, 453] on link at bounding box center [1140, 451] width 10 height 10
select select
type input "89302610207202660343"
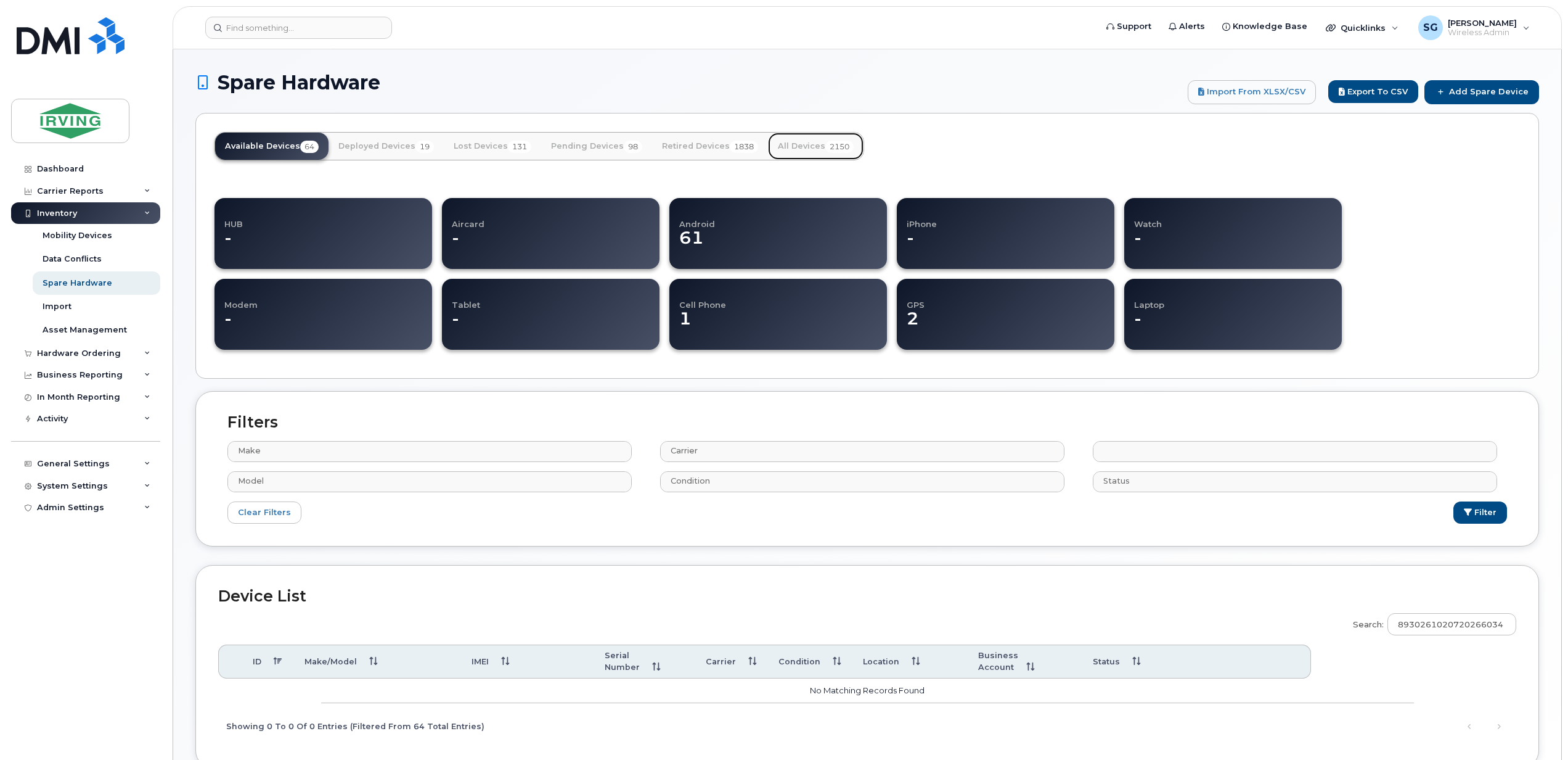
type input "Location"
click at [789, 151] on link "All Devices 2150" at bounding box center [815, 146] width 95 height 27
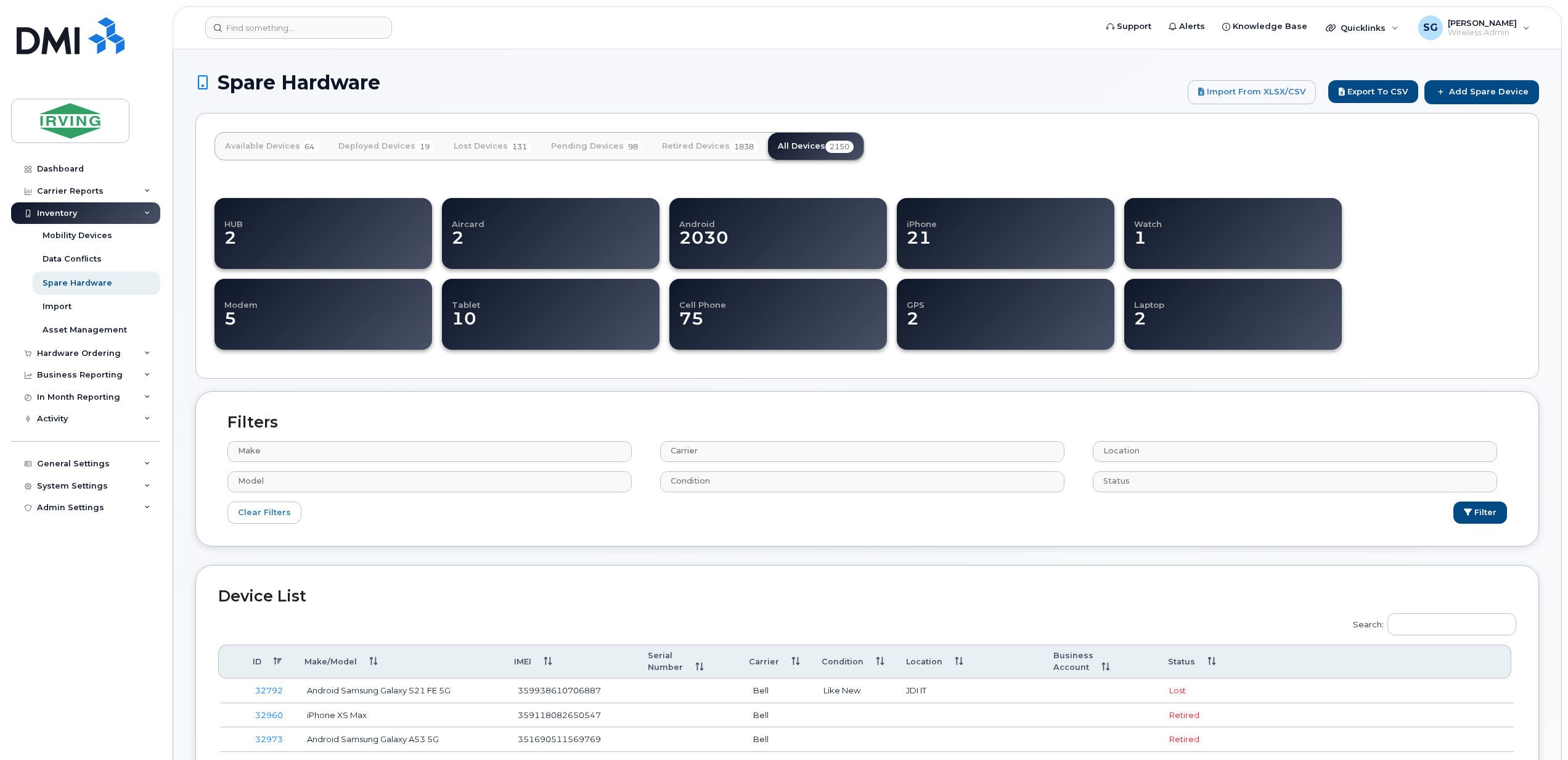
select select
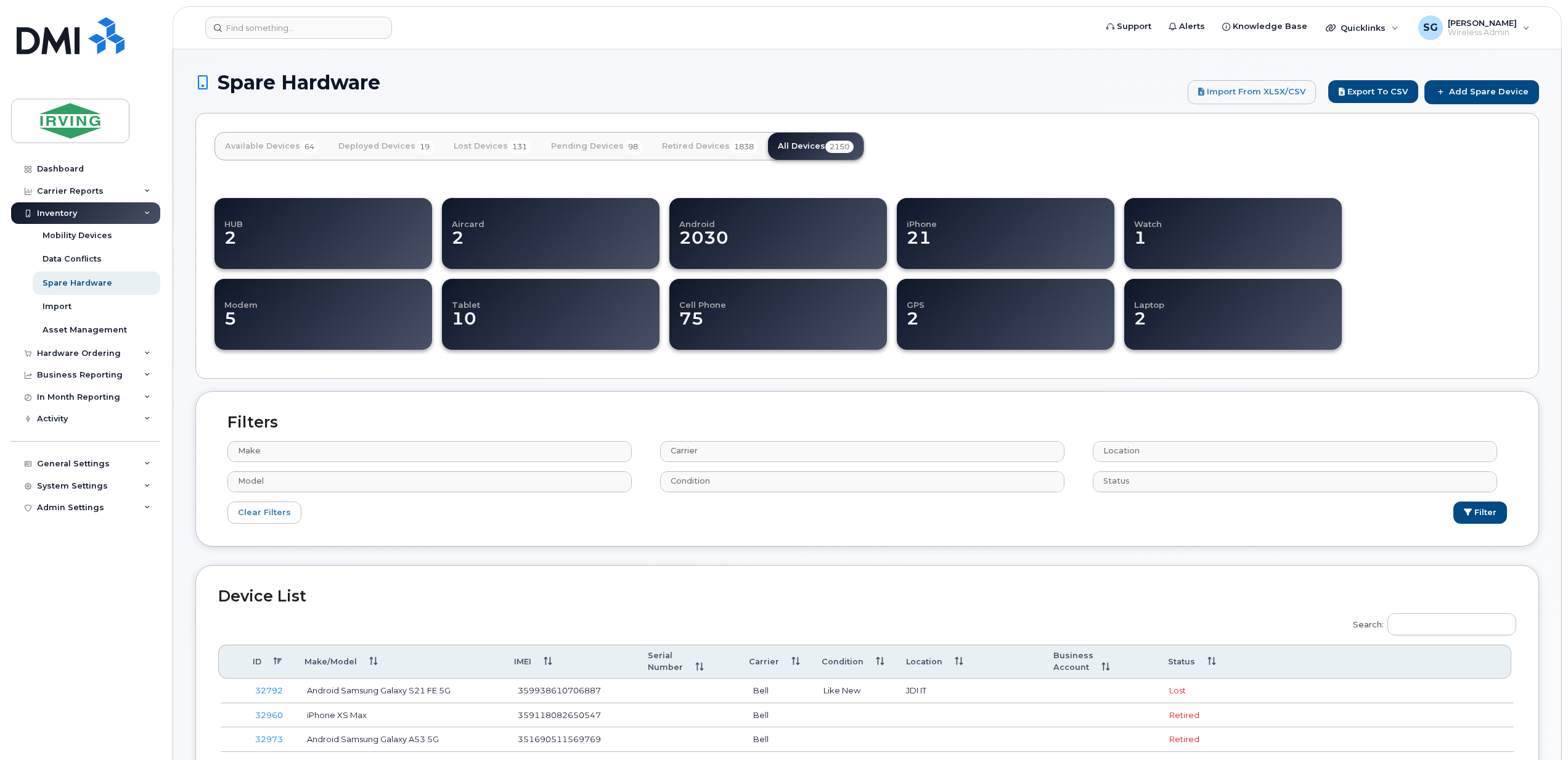
select select
click at [1428, 628] on input "Search:" at bounding box center [1452, 624] width 129 height 22
paste input "89302610207202660343"
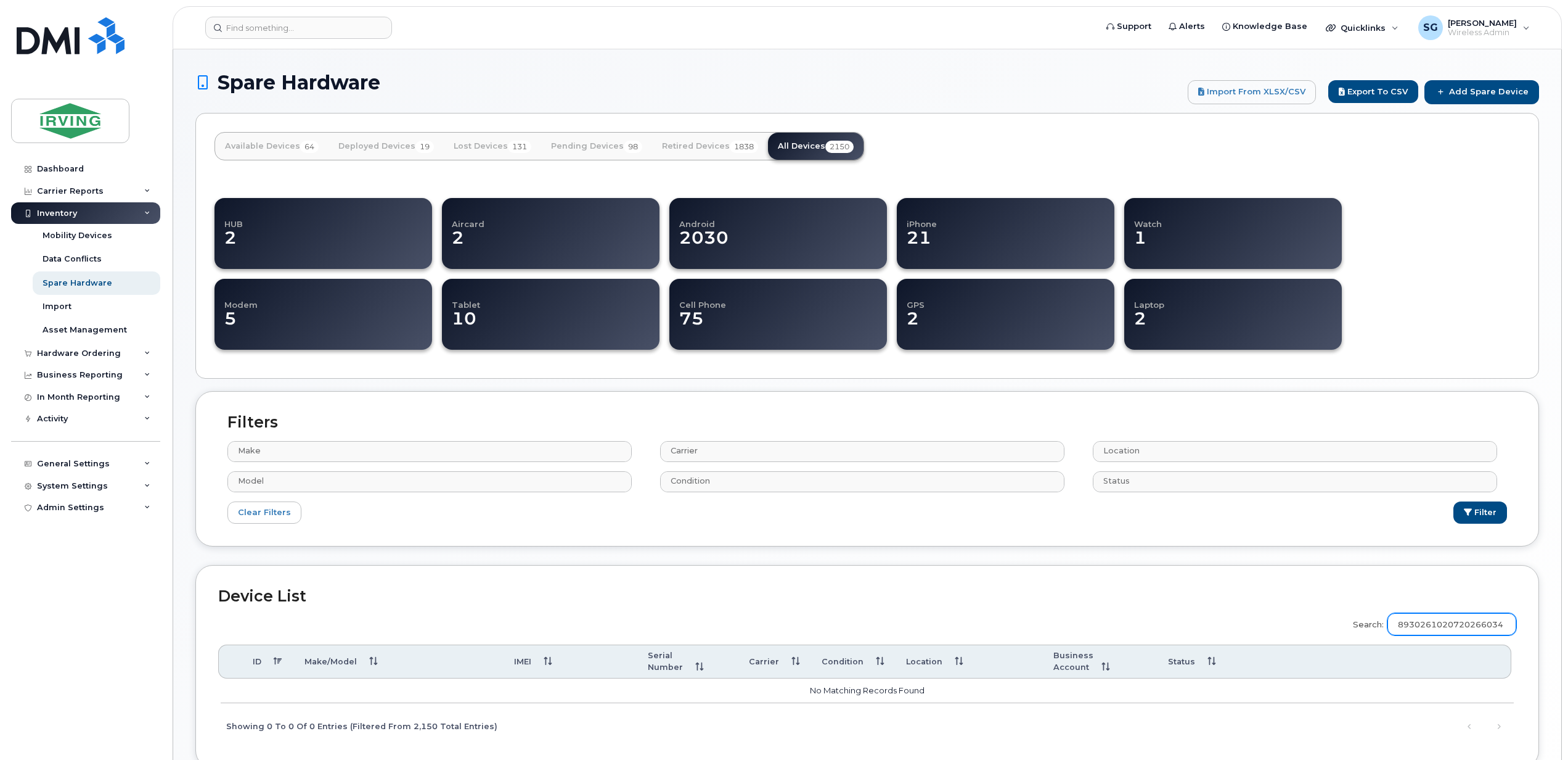
scroll to position [0, 16]
type input "89302610207202660343"
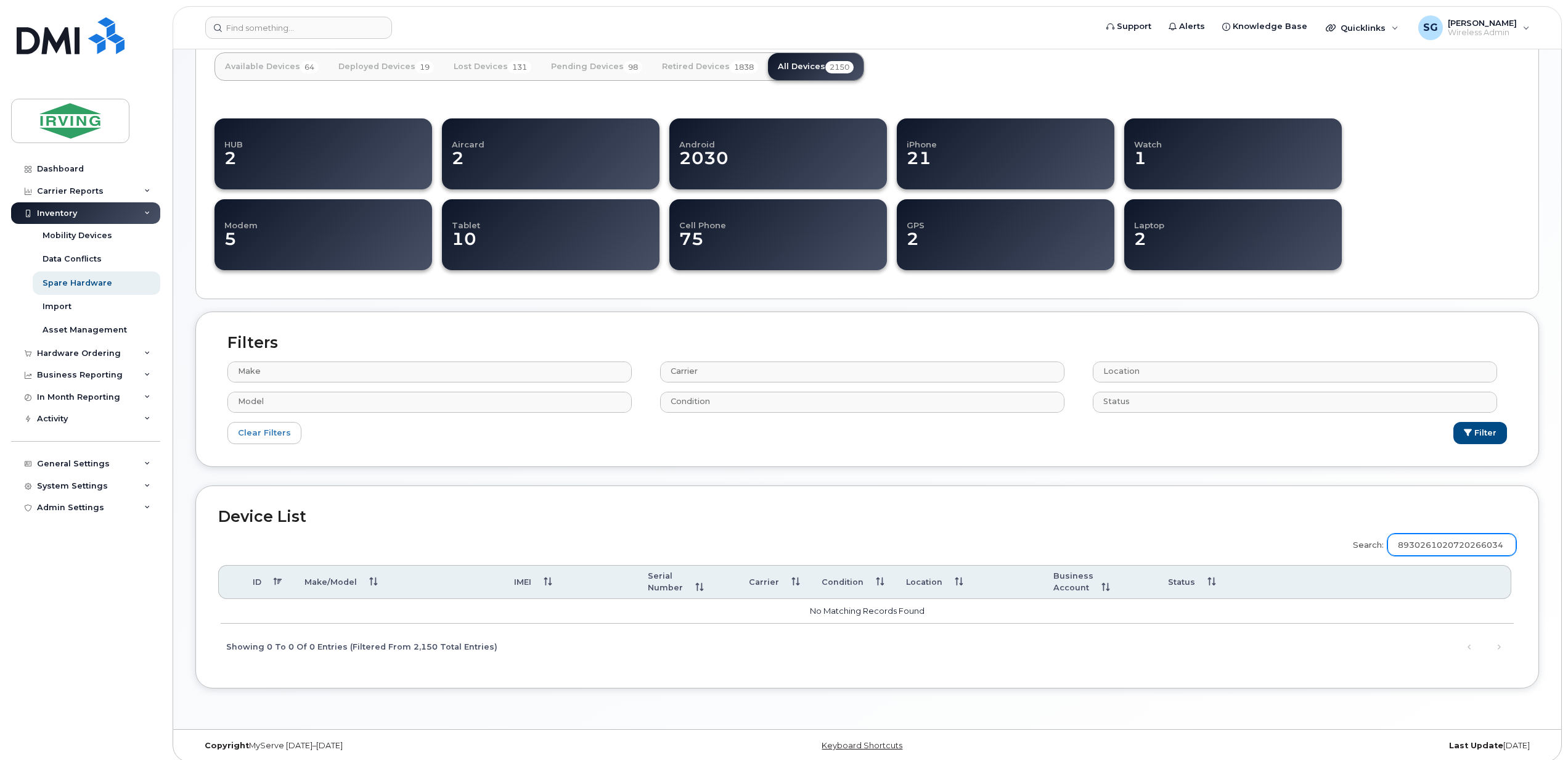
scroll to position [75, 0]
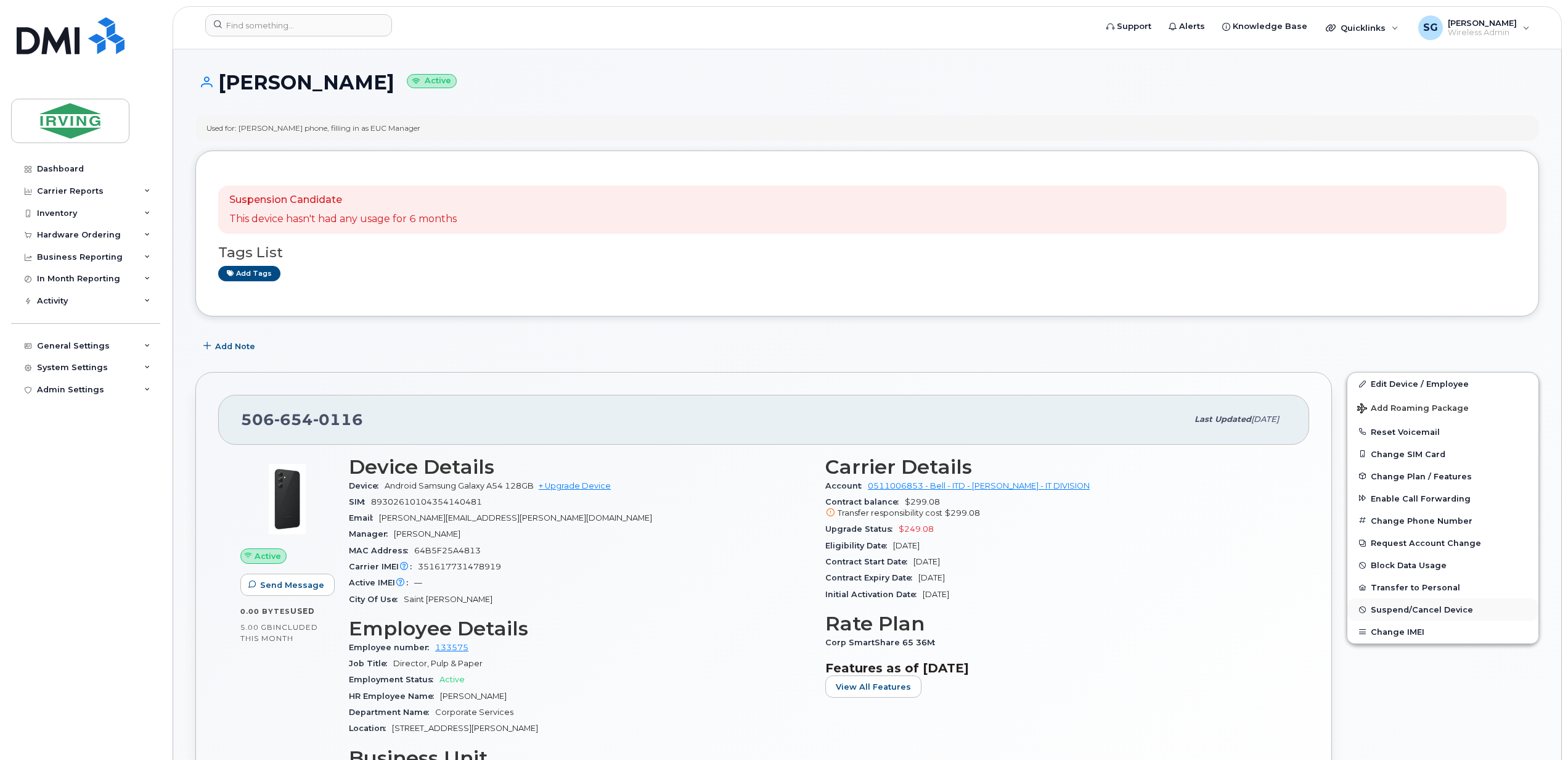
click at [1412, 616] on button "Suspend/Cancel Device" at bounding box center [1443, 609] width 191 height 22
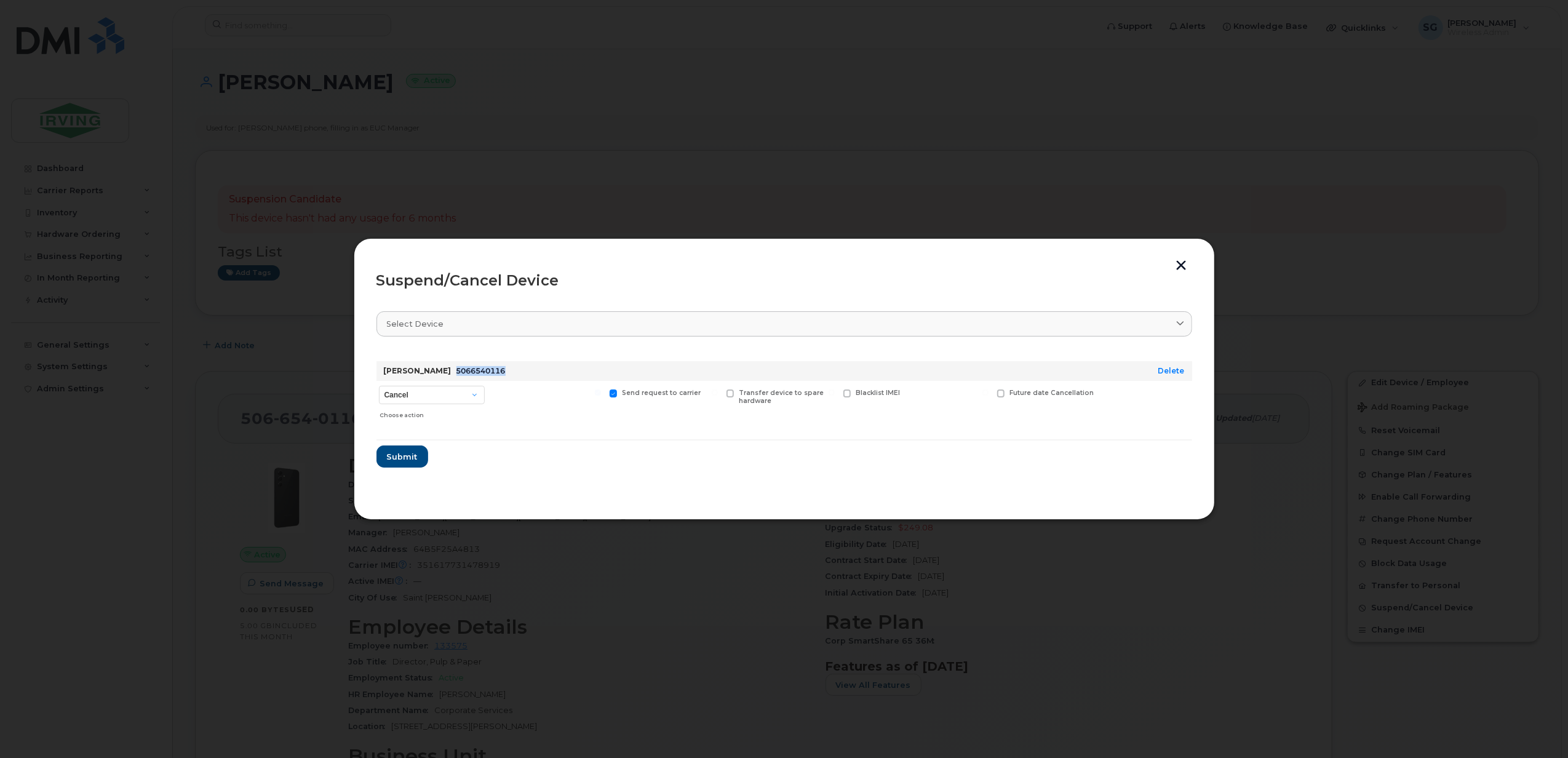
drag, startPoint x: 532, startPoint y: 372, endPoint x: 471, endPoint y: 373, distance: 61.0
click at [471, 373] on div "[PERSON_NAME] 5066540116" at bounding box center [752, 371] width 741 height 19
click at [734, 394] on span at bounding box center [730, 393] width 8 height 8
click at [718, 394] on input "Transfer device to spare hardware" at bounding box center [714, 392] width 6 height 6
checkbox input "true"
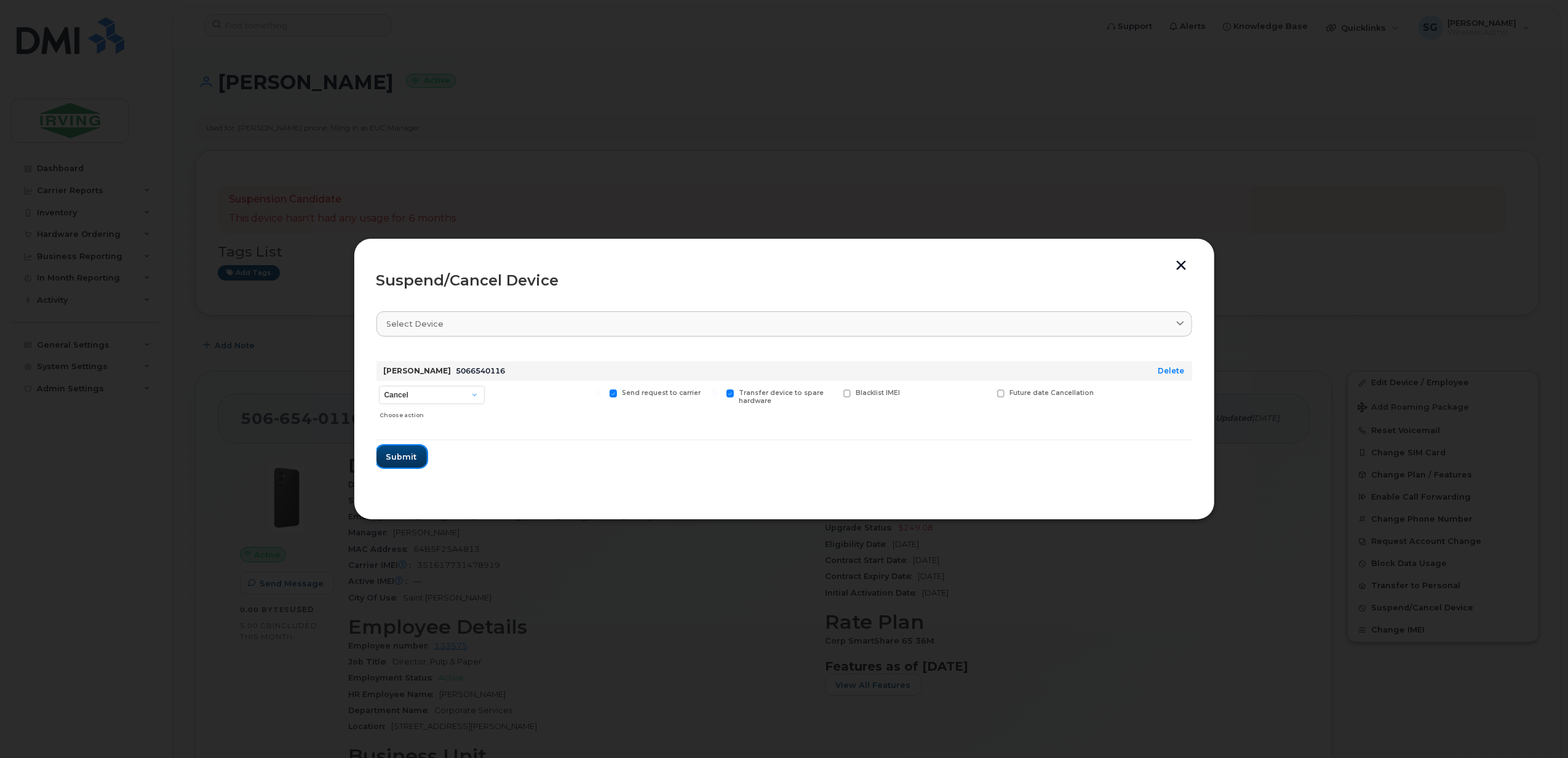
click at [402, 459] on span "Submit" at bounding box center [401, 456] width 31 height 12
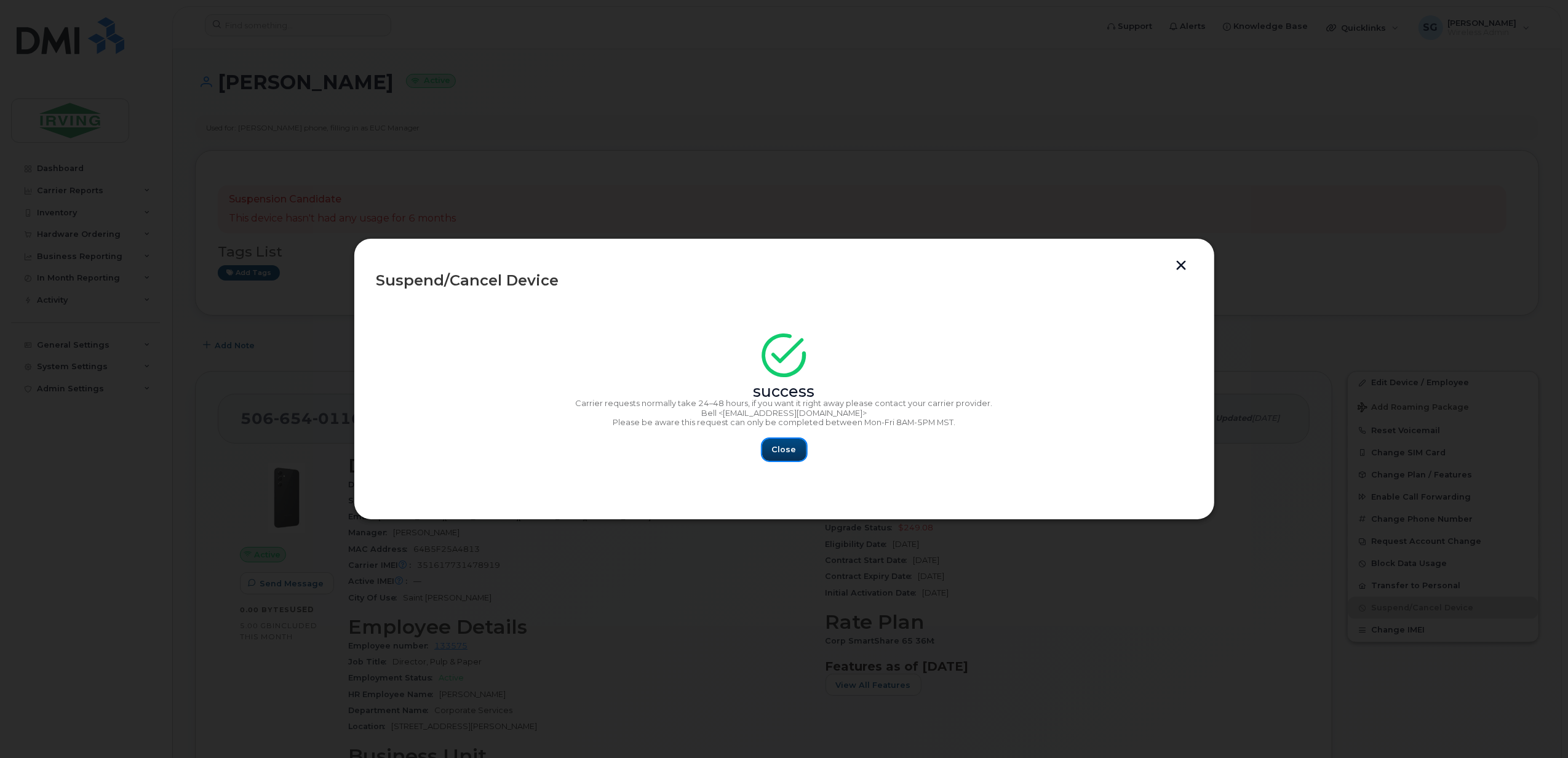
click at [791, 446] on span "Close" at bounding box center [784, 449] width 24 height 12
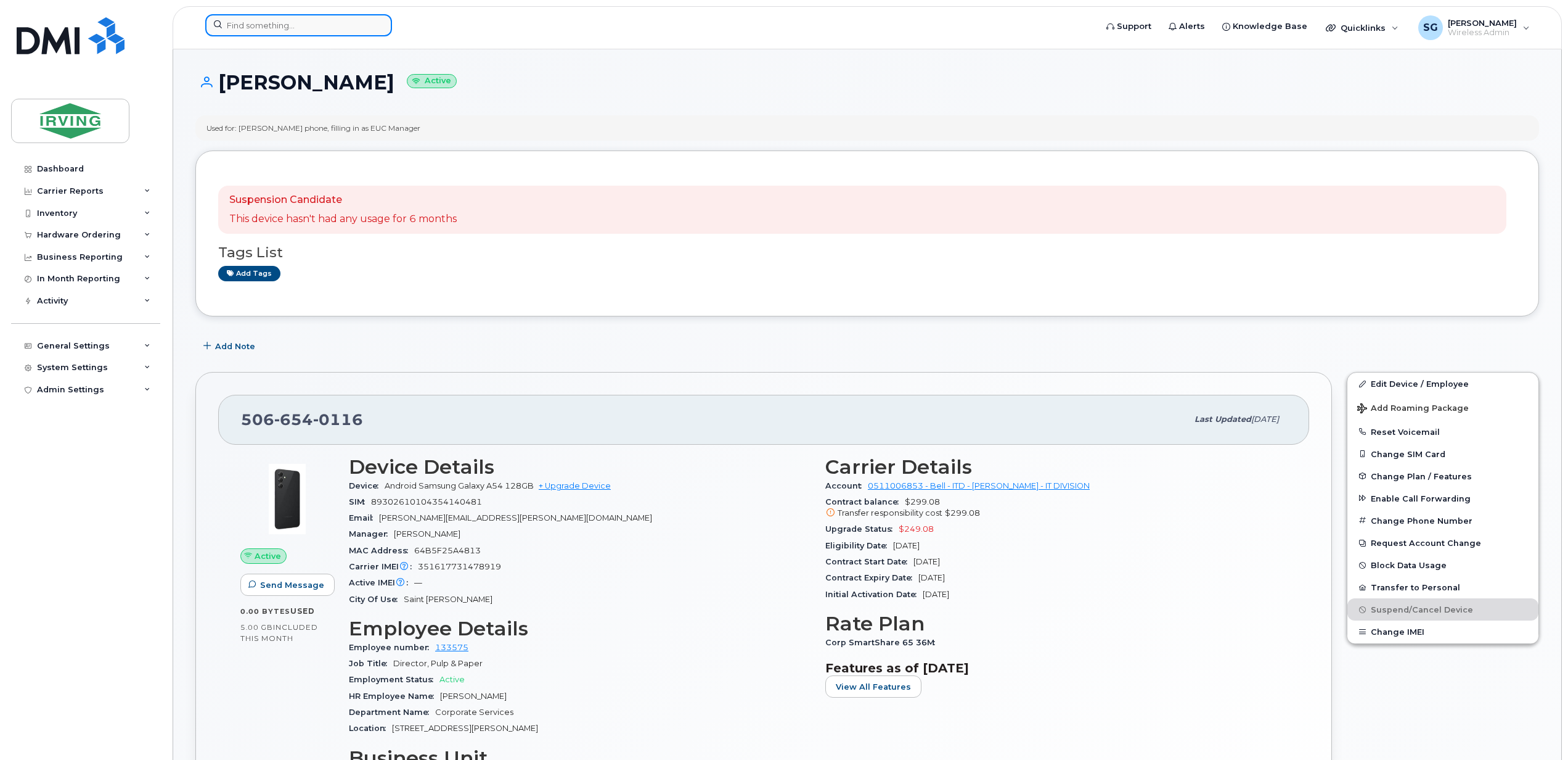
click at [304, 33] on input at bounding box center [299, 25] width 187 height 22
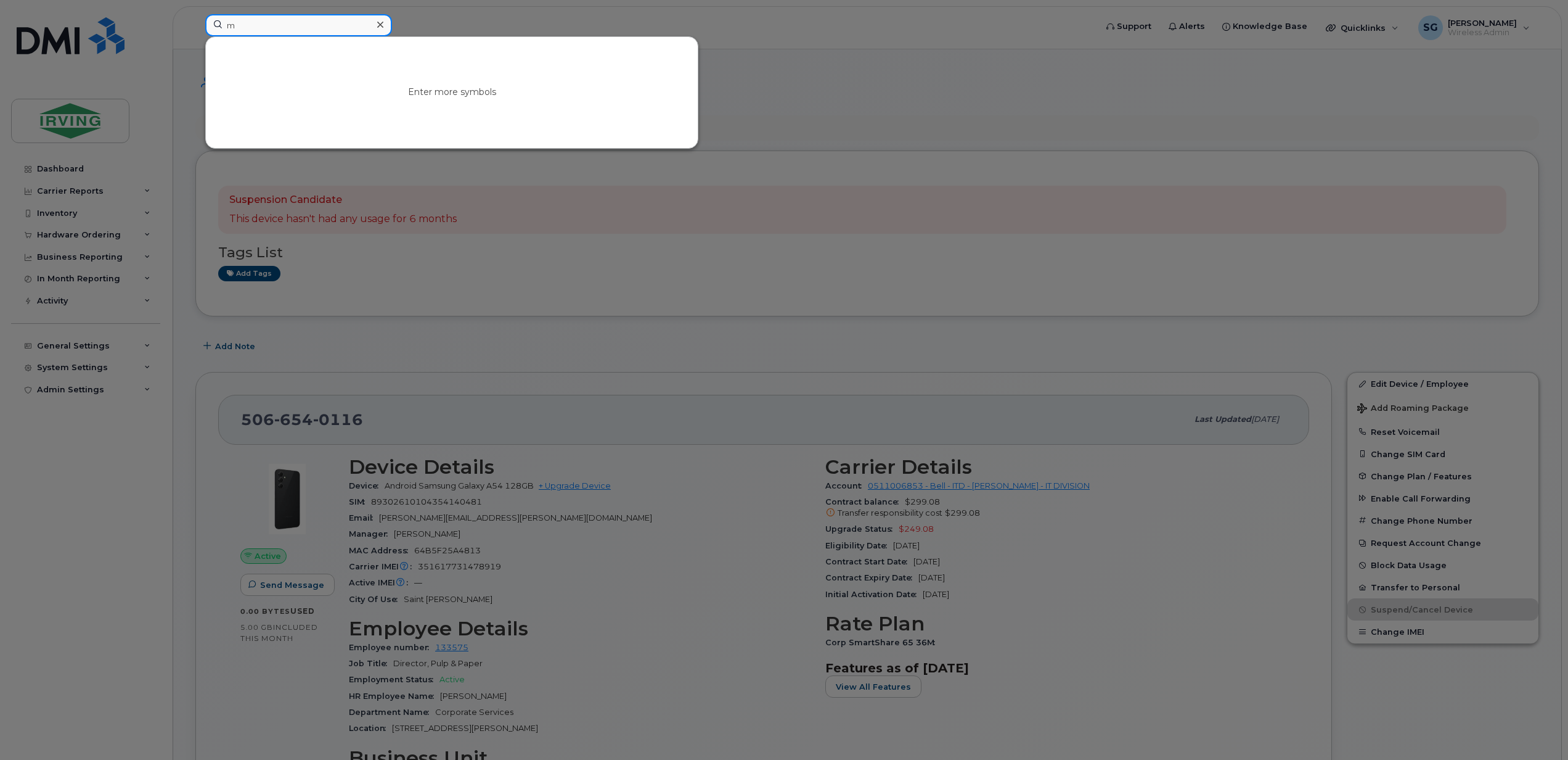
type input "m"
click at [514, 358] on div at bounding box center [784, 380] width 1568 height 760
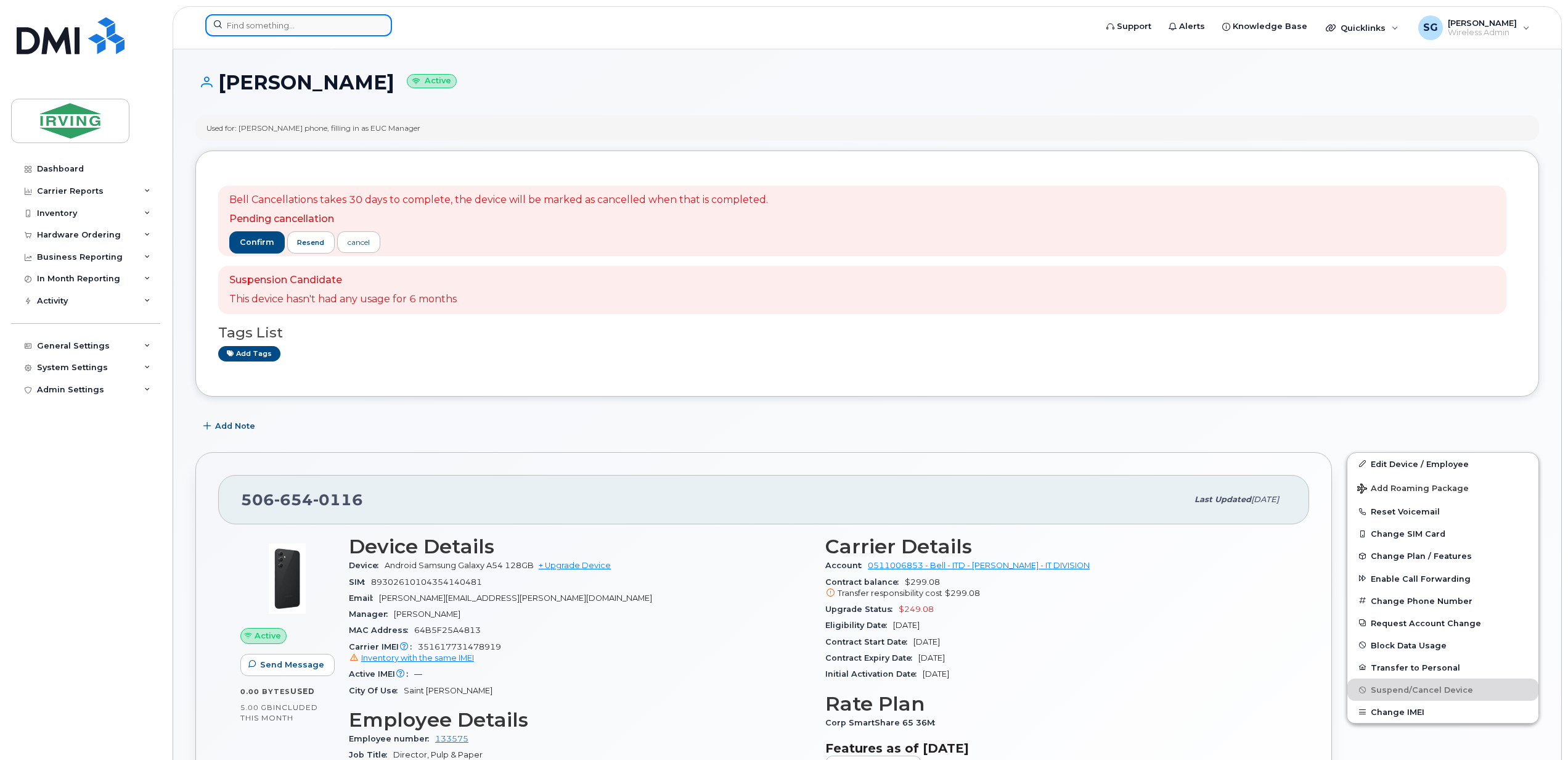
click at [236, 31] on input at bounding box center [299, 25] width 187 height 22
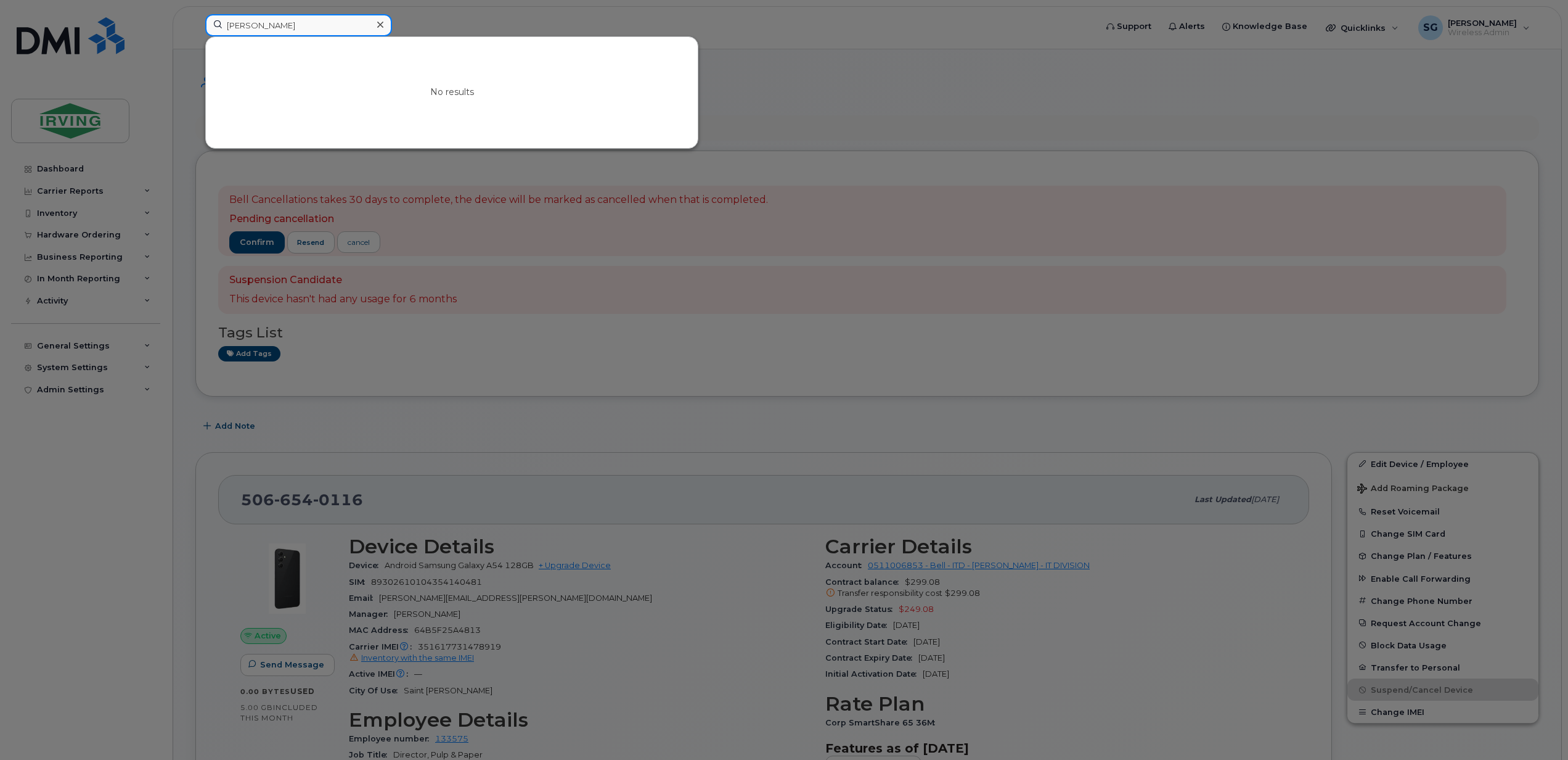
drag, startPoint x: 289, startPoint y: 26, endPoint x: 216, endPoint y: 26, distance: 73.0
click at [216, 26] on input "[PERSON_NAME]" at bounding box center [299, 25] width 187 height 22
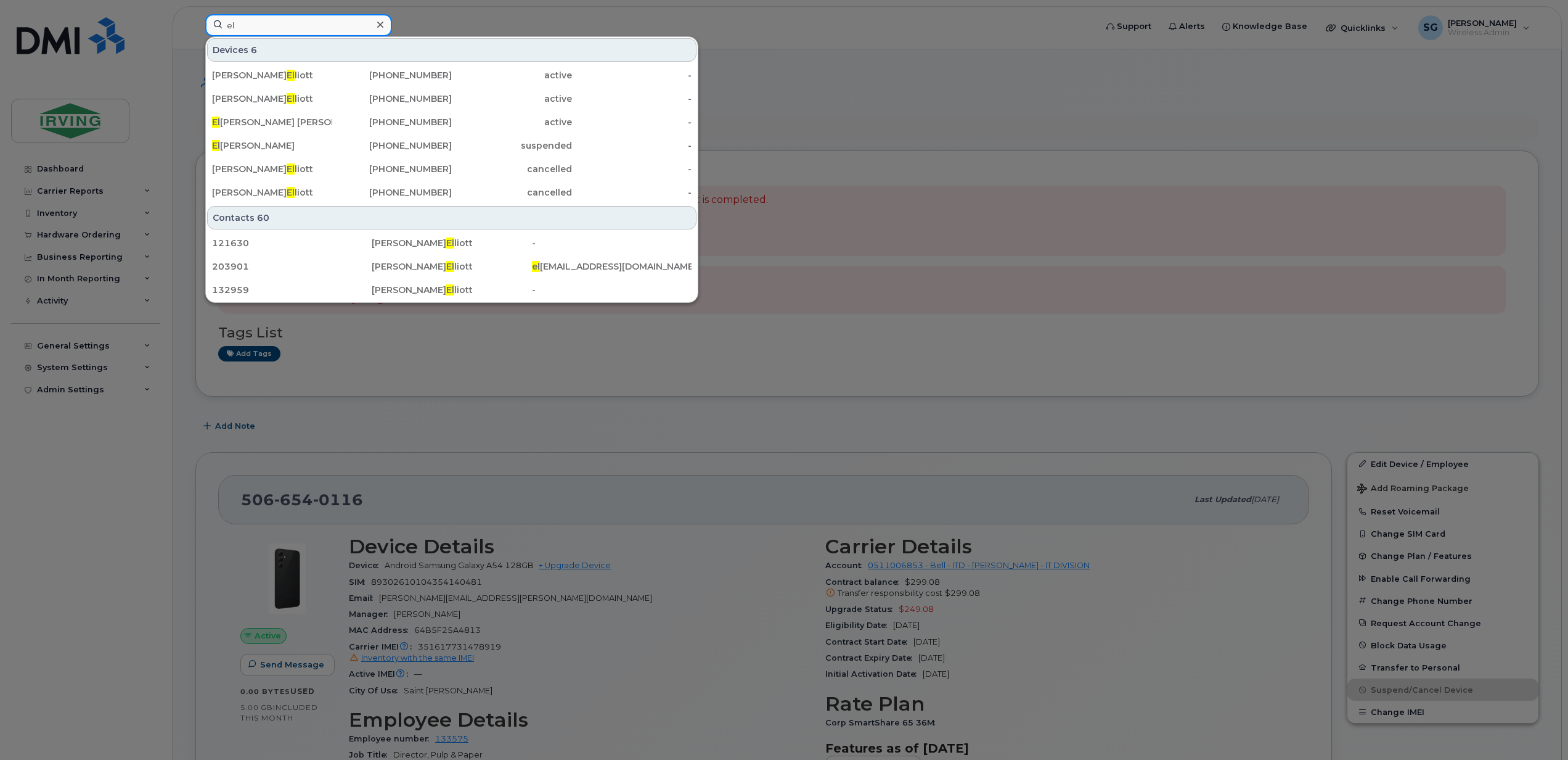
type input "e"
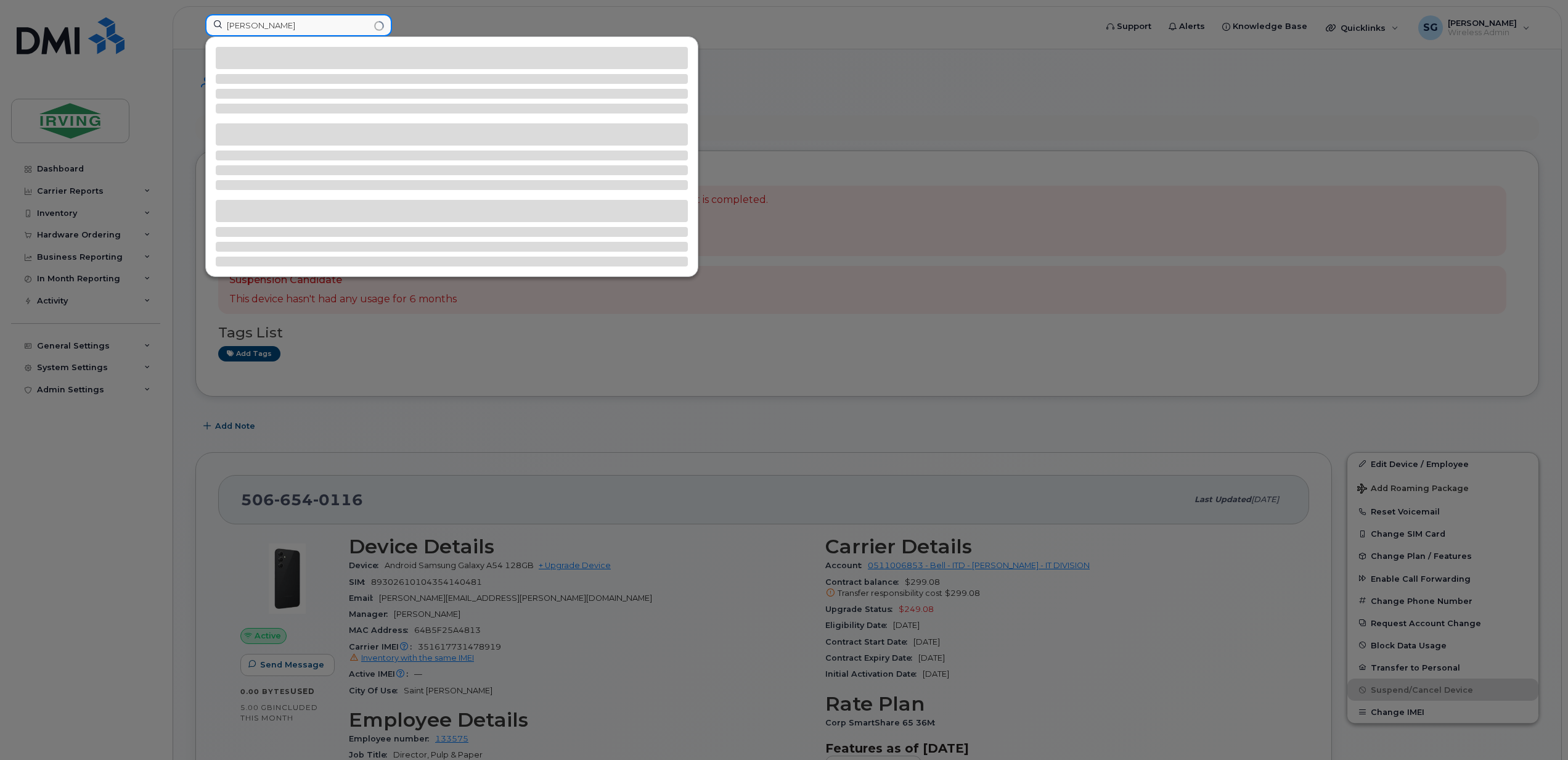
type input "[PERSON_NAME]"
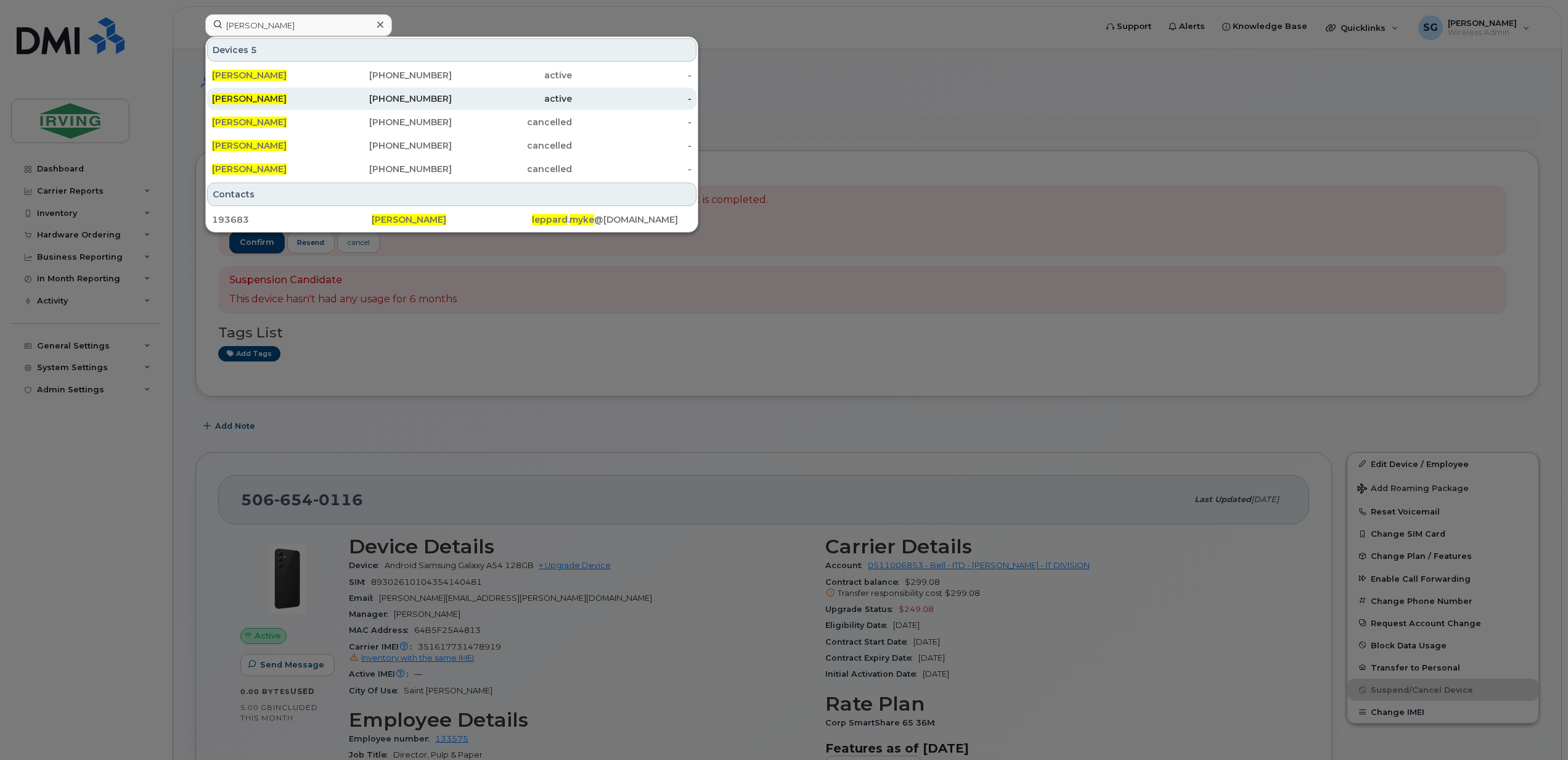
drag, startPoint x: 256, startPoint y: 77, endPoint x: 323, endPoint y: 99, distance: 70.5
click at [256, 77] on span "[PERSON_NAME]" at bounding box center [249, 75] width 75 height 11
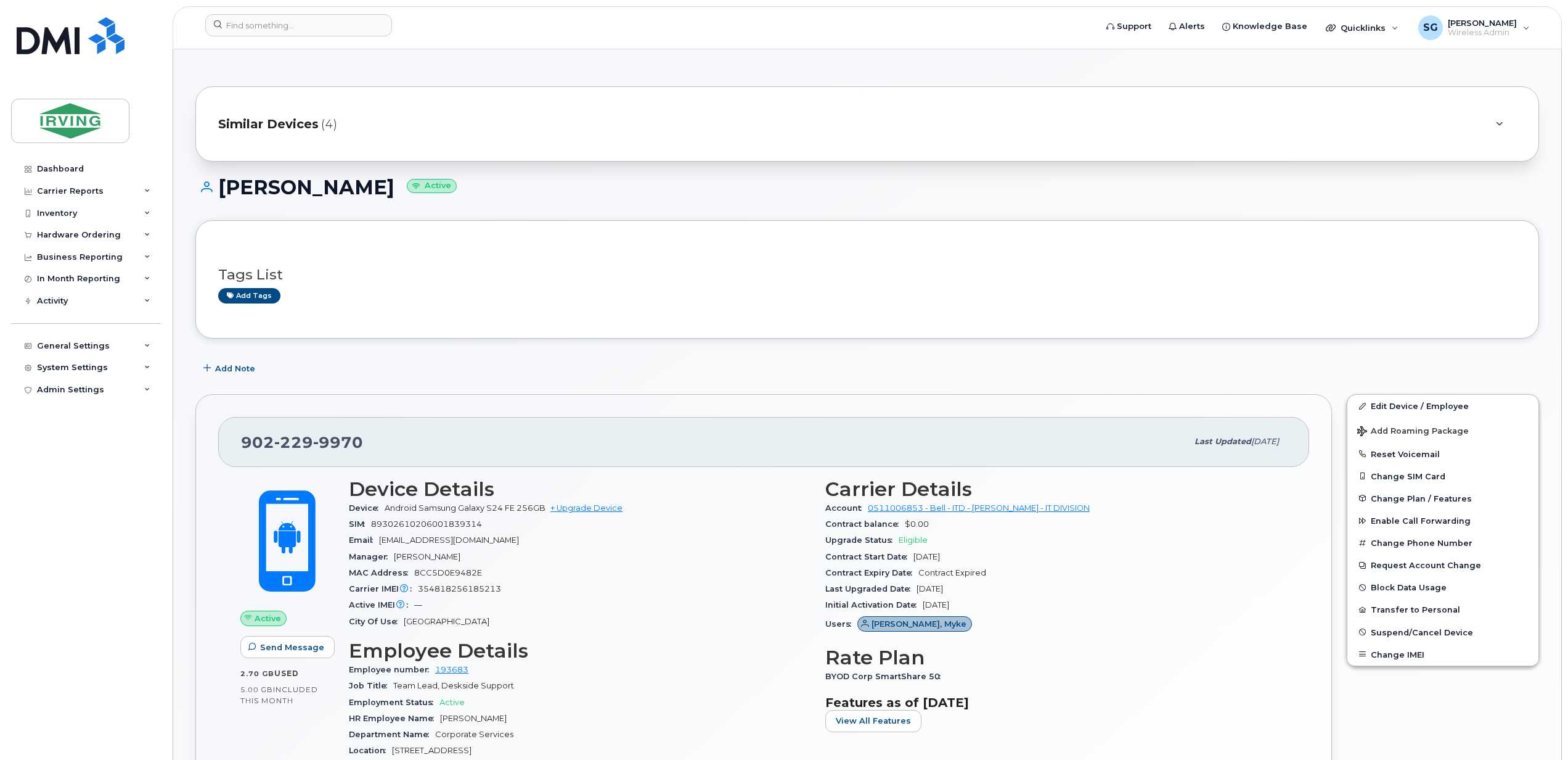
click at [280, 126] on span "Similar Devices" at bounding box center [268, 124] width 100 height 18
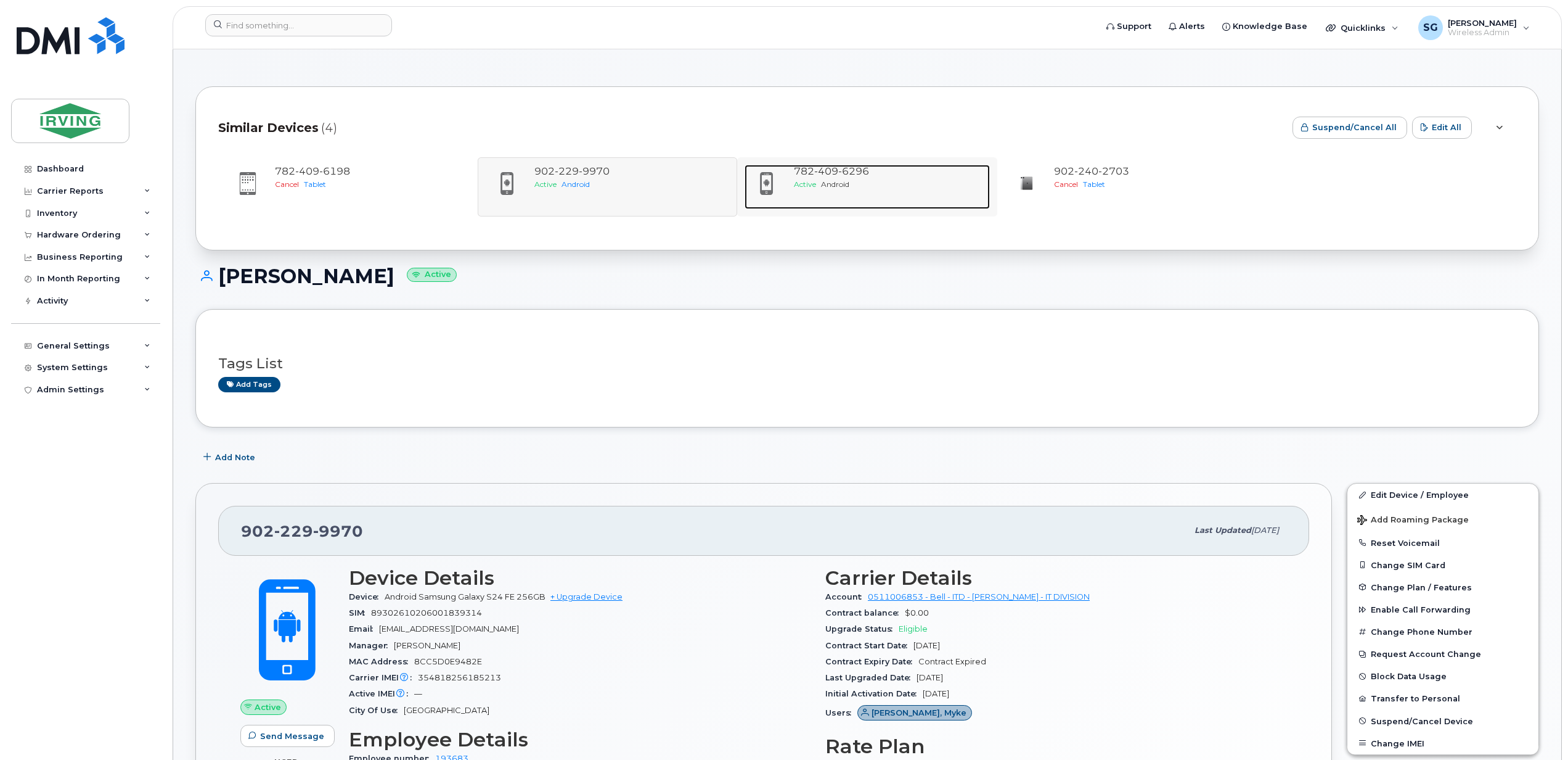
click at [829, 183] on span "Android" at bounding box center [835, 183] width 29 height 9
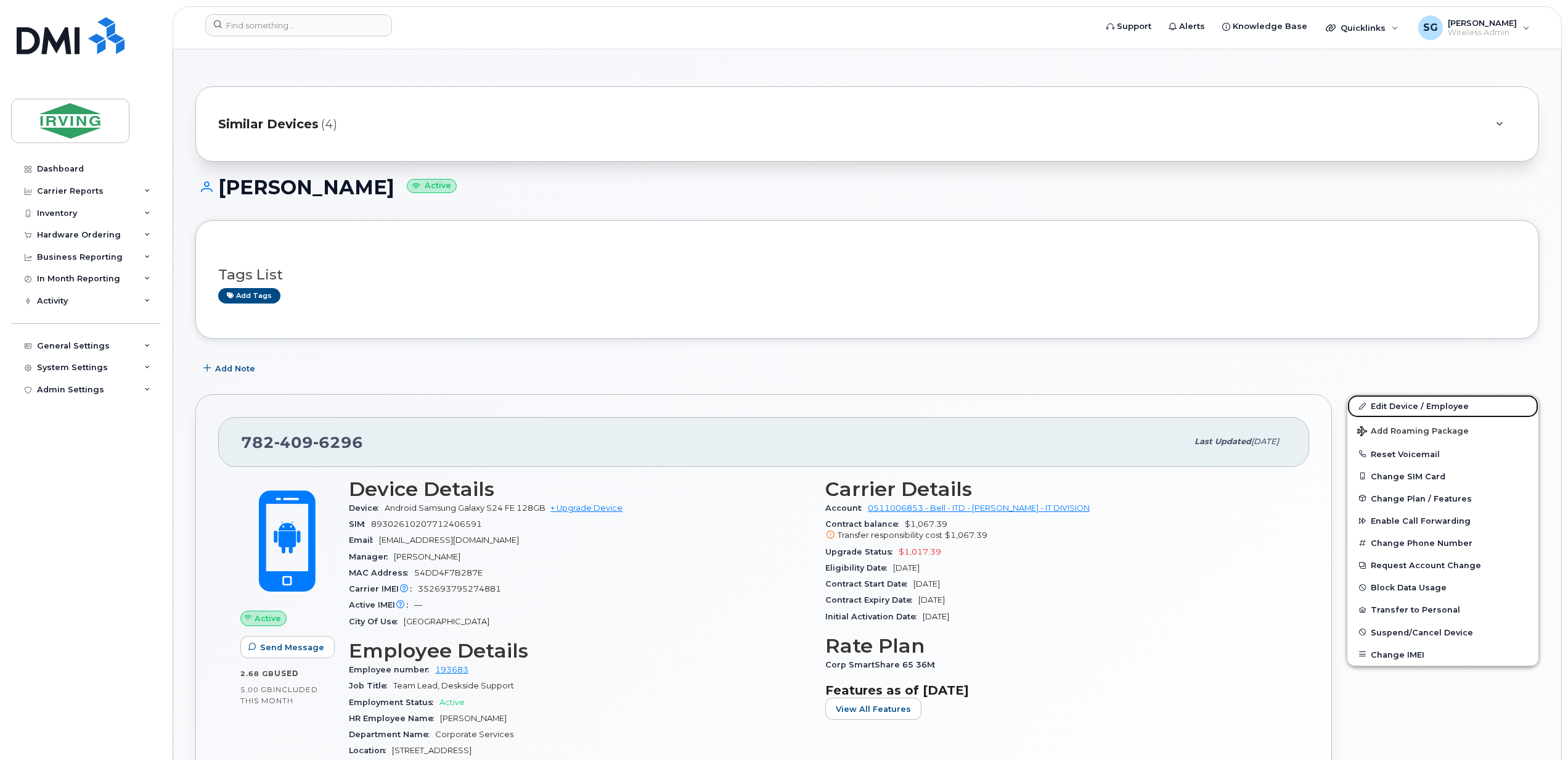
drag, startPoint x: 1409, startPoint y: 405, endPoint x: 1320, endPoint y: 443, distance: 96.8
click at [1409, 405] on link "Edit Device / Employee" at bounding box center [1443, 406] width 191 height 22
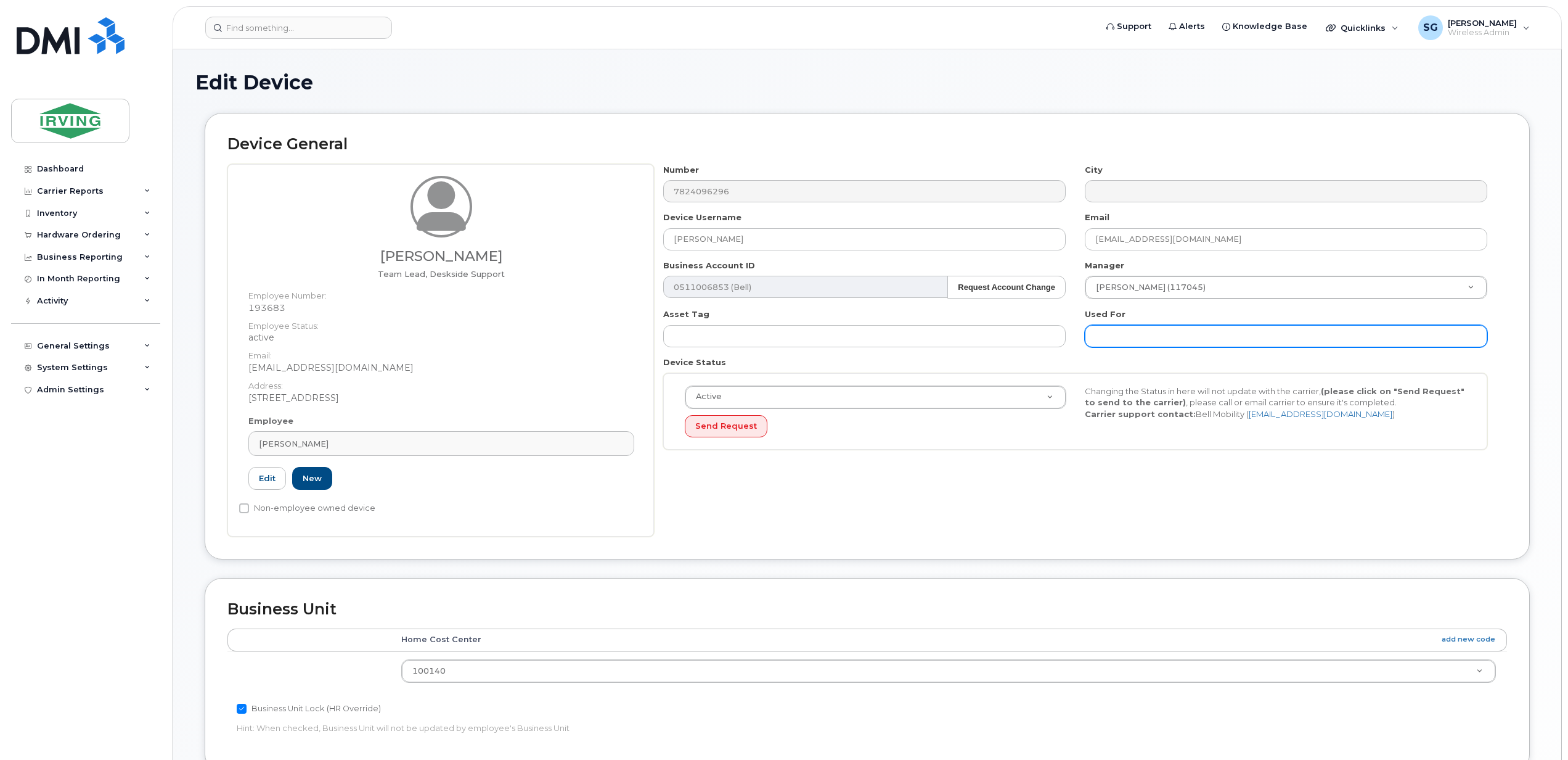
click at [1111, 332] on input "text" at bounding box center [1286, 336] width 403 height 22
paste input "contractor in NFLD."
click at [1091, 341] on input "contractor in NFLD." at bounding box center [1286, 336] width 403 height 22
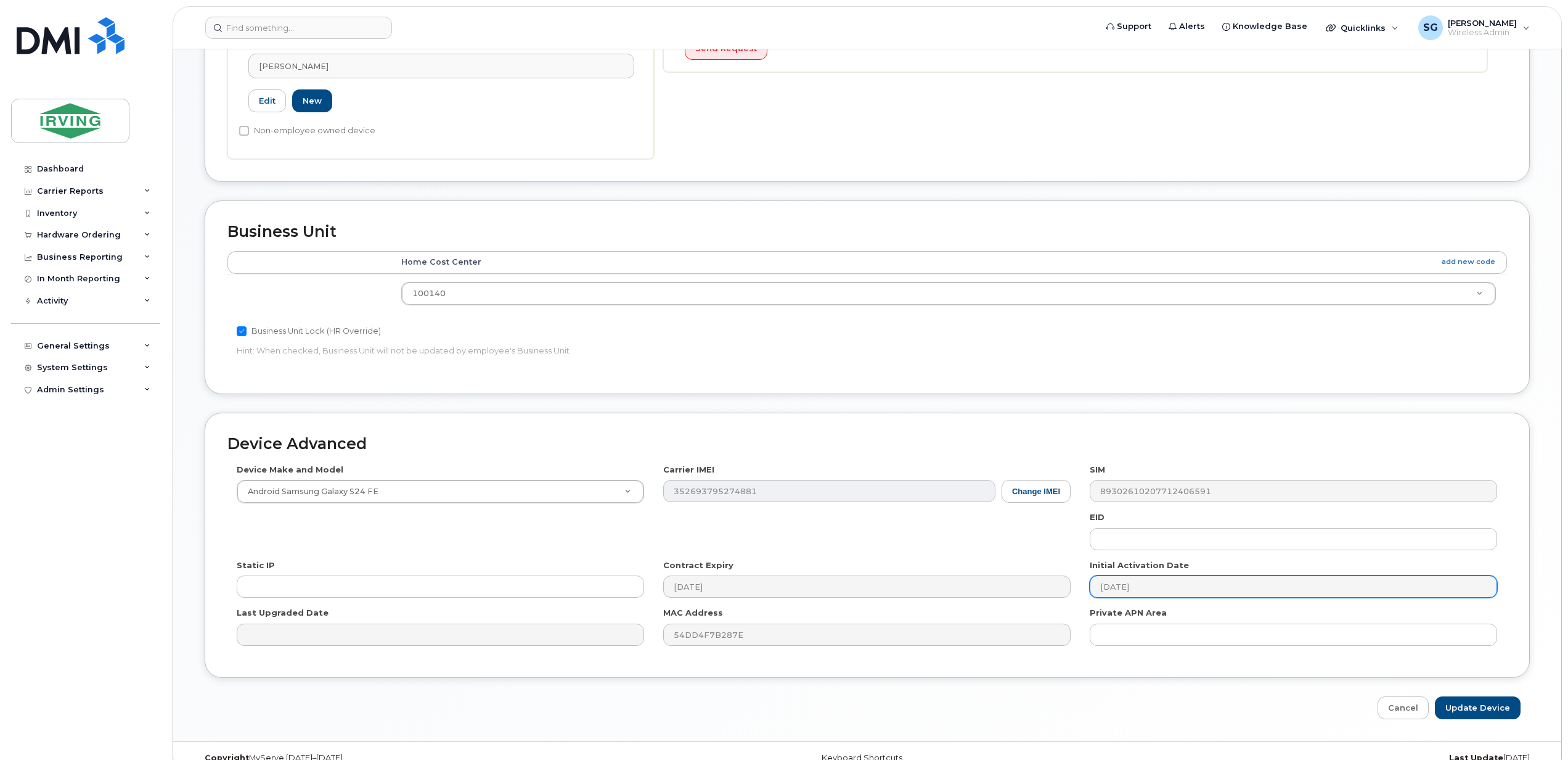
scroll to position [402, 0]
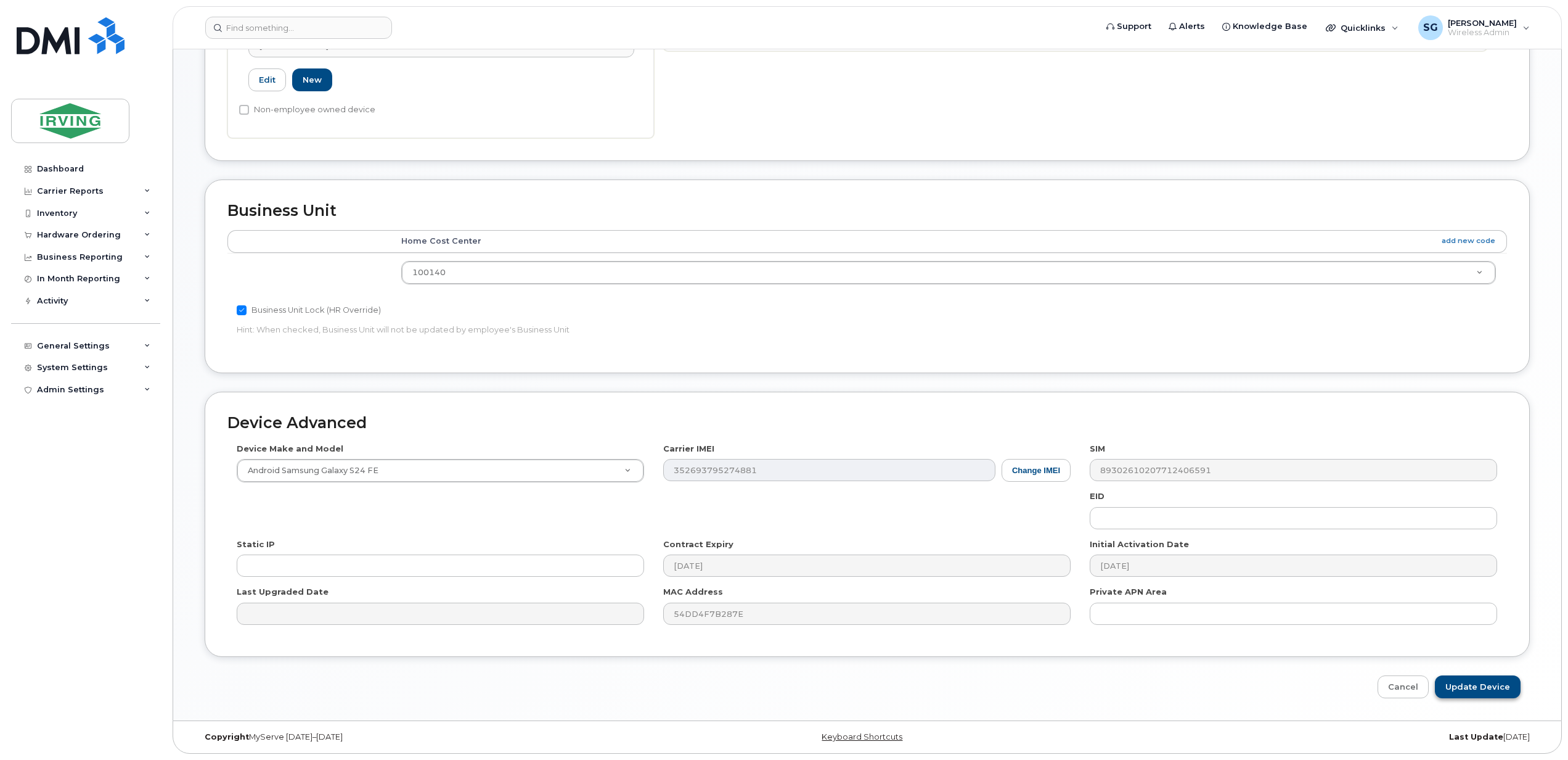
type input "Contractor in NFLD."
click at [1455, 683] on input "Update Device" at bounding box center [1477, 687] width 86 height 23
type input "Saving..."
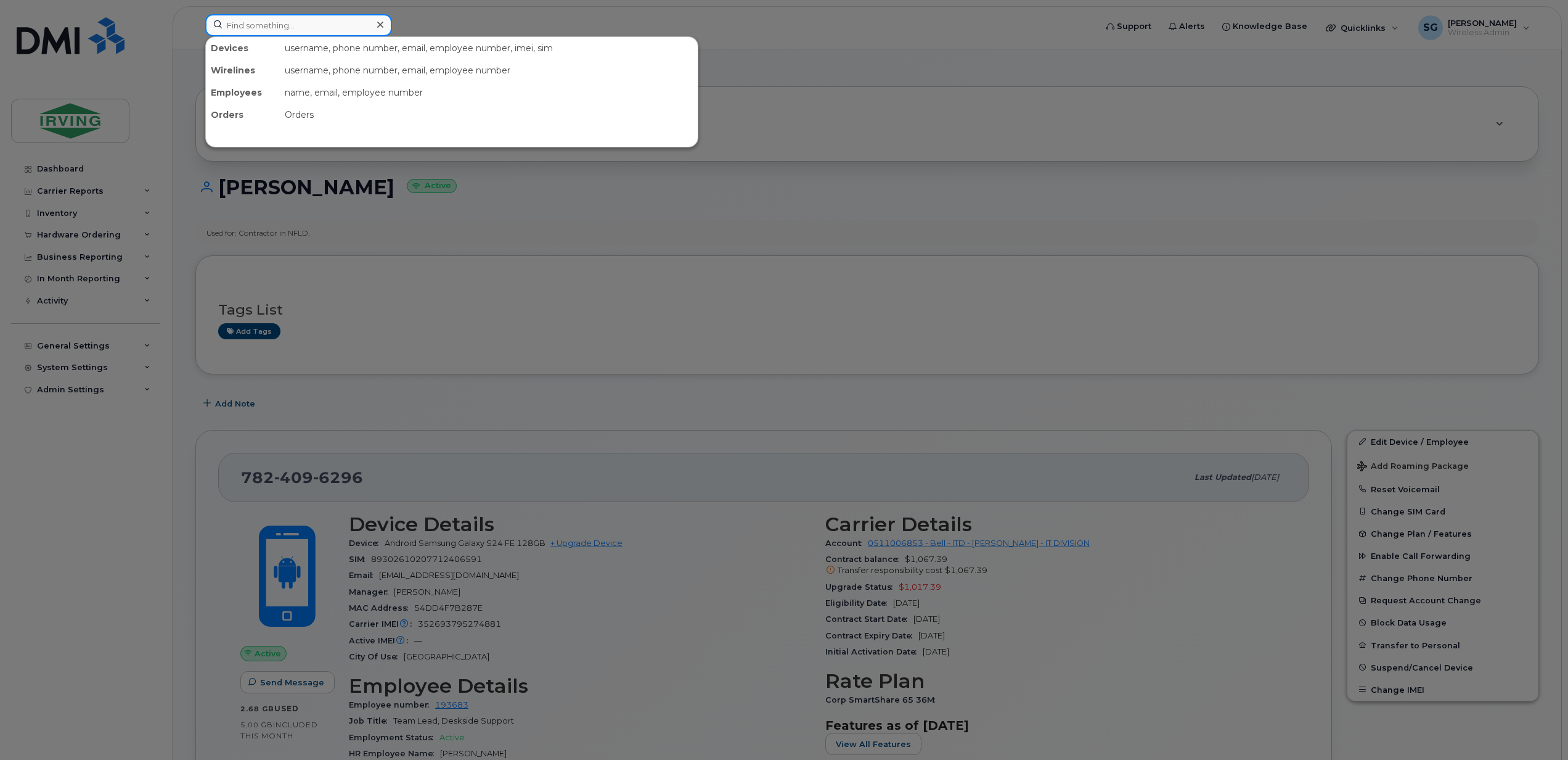
click at [256, 22] on input at bounding box center [299, 25] width 187 height 22
paste input "5066540116"
type input "5066540116"
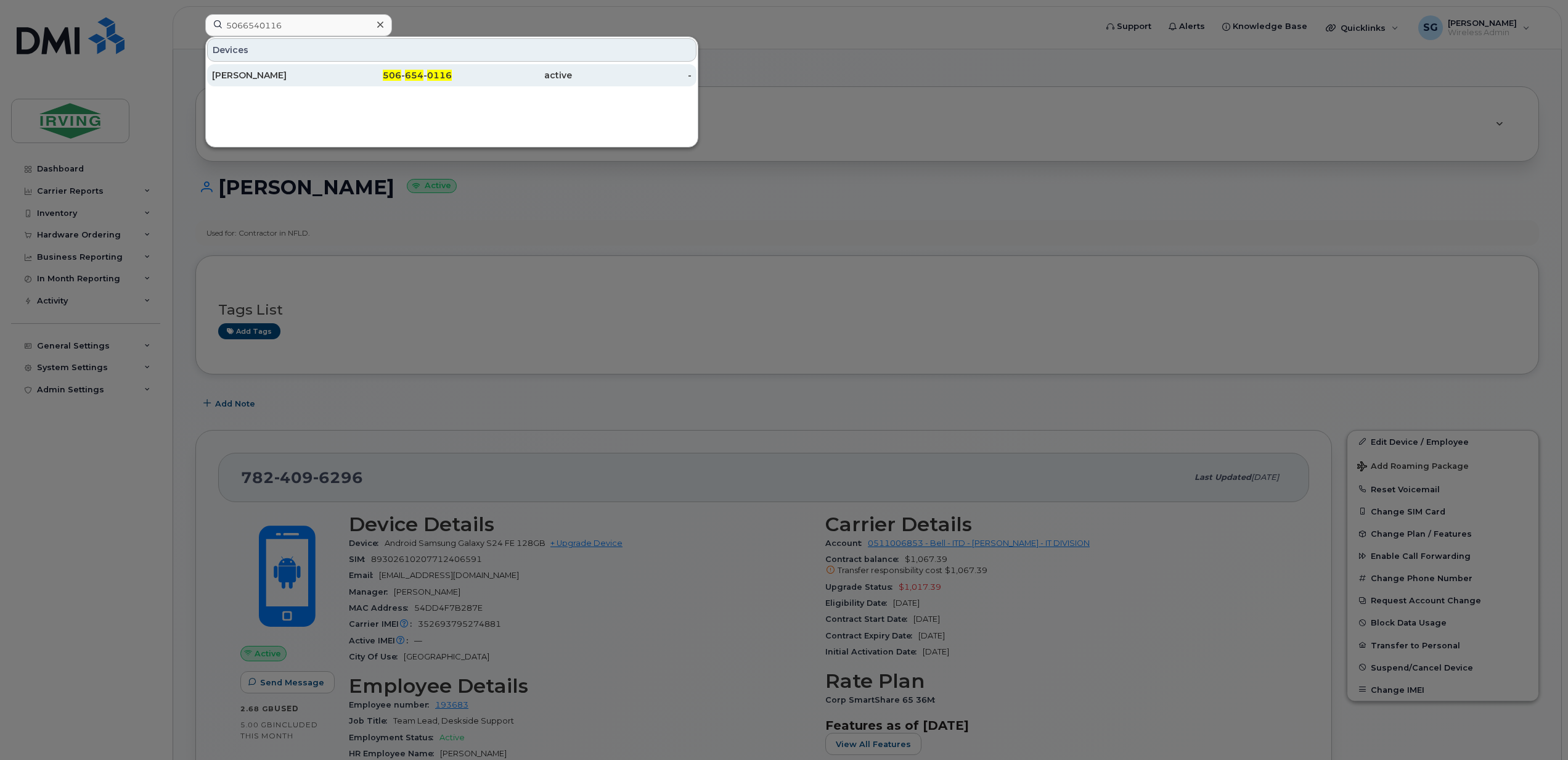
click at [332, 68] on div "[PERSON_NAME]" at bounding box center [392, 75] width 120 height 22
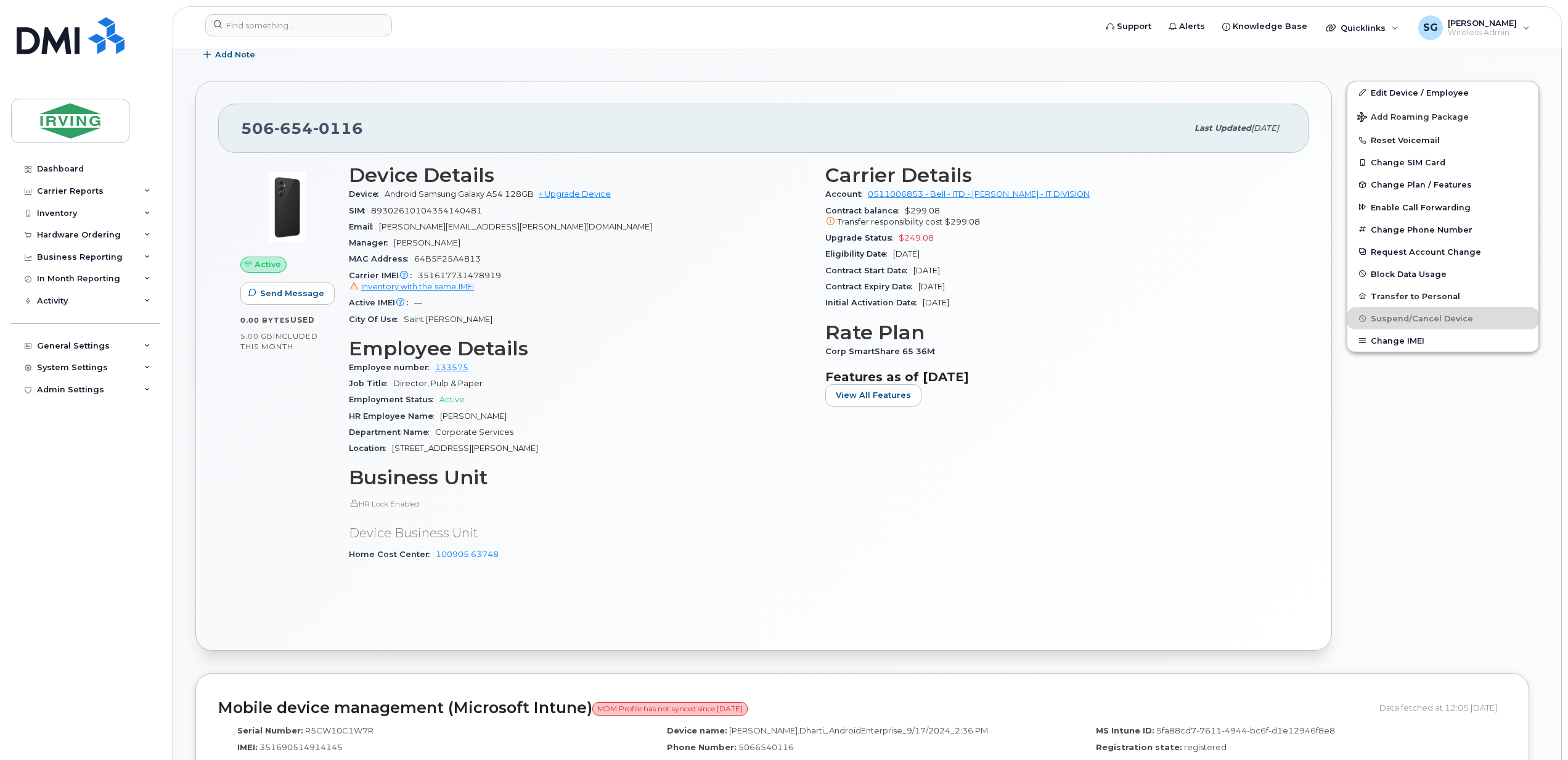
scroll to position [328, 0]
